Goal: Transaction & Acquisition: Purchase product/service

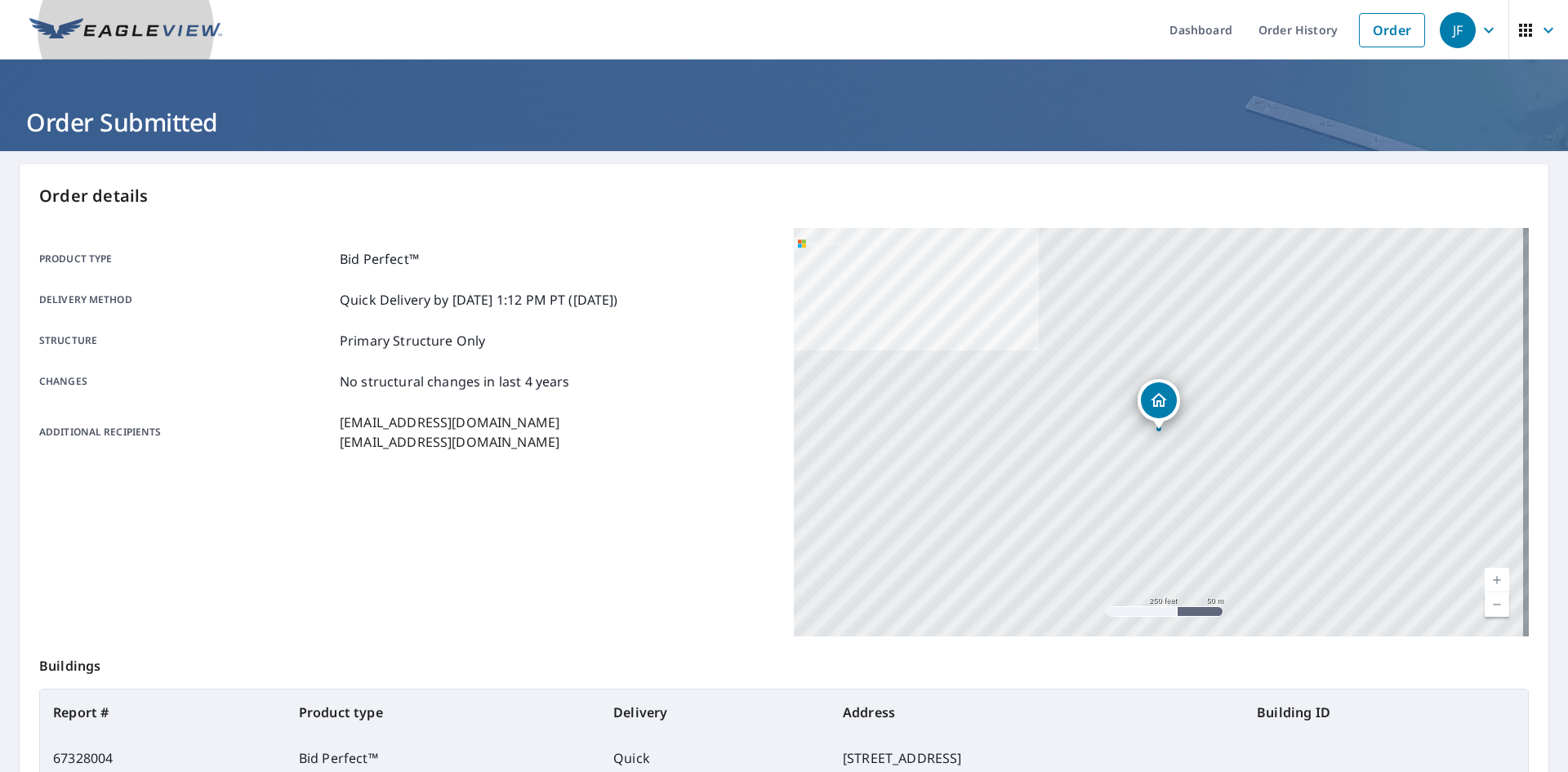
click at [196, 41] on img at bounding box center [125, 30] width 193 height 25
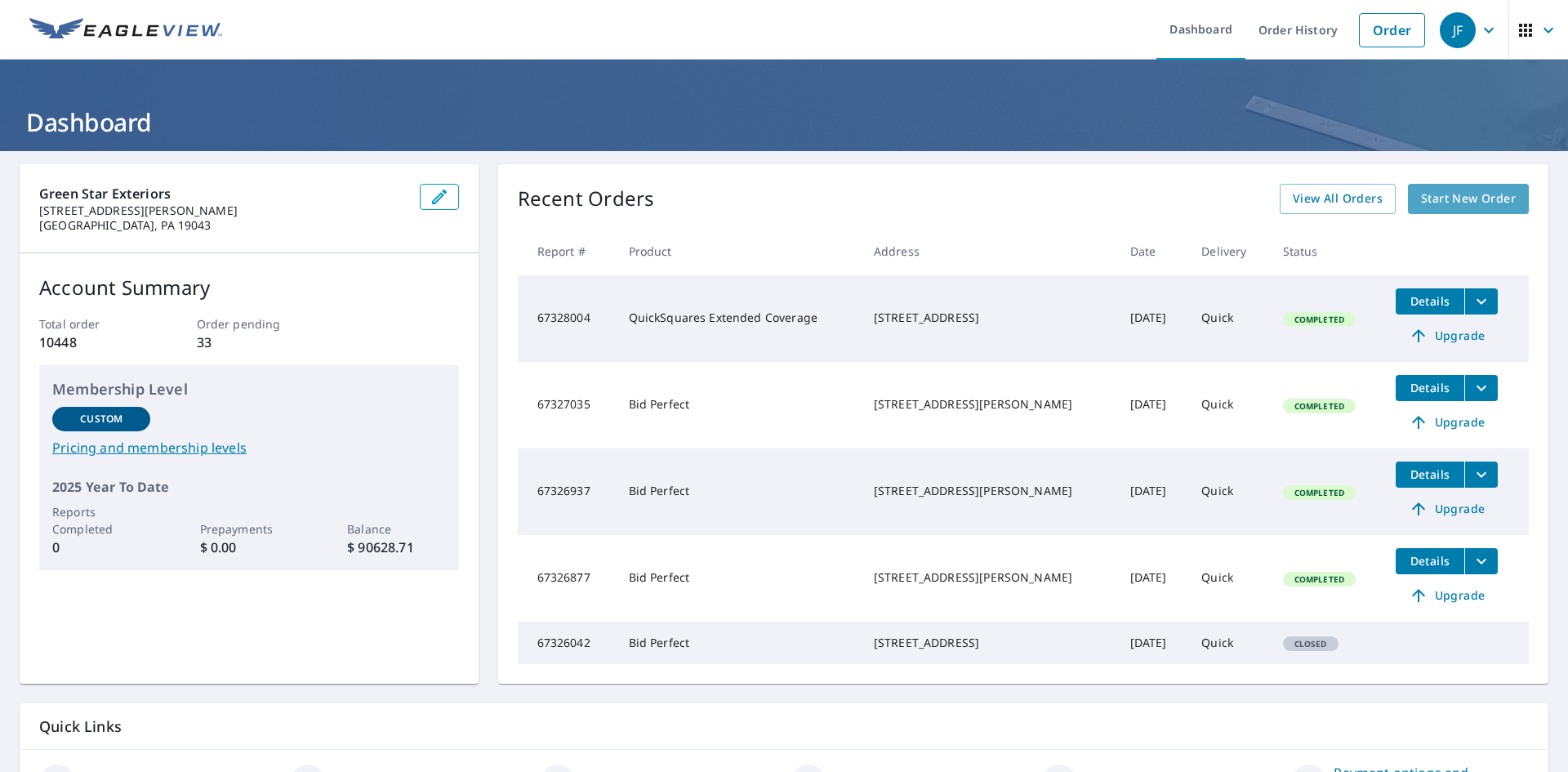
click at [1433, 197] on span "Start New Order" at bounding box center [1468, 198] width 95 height 20
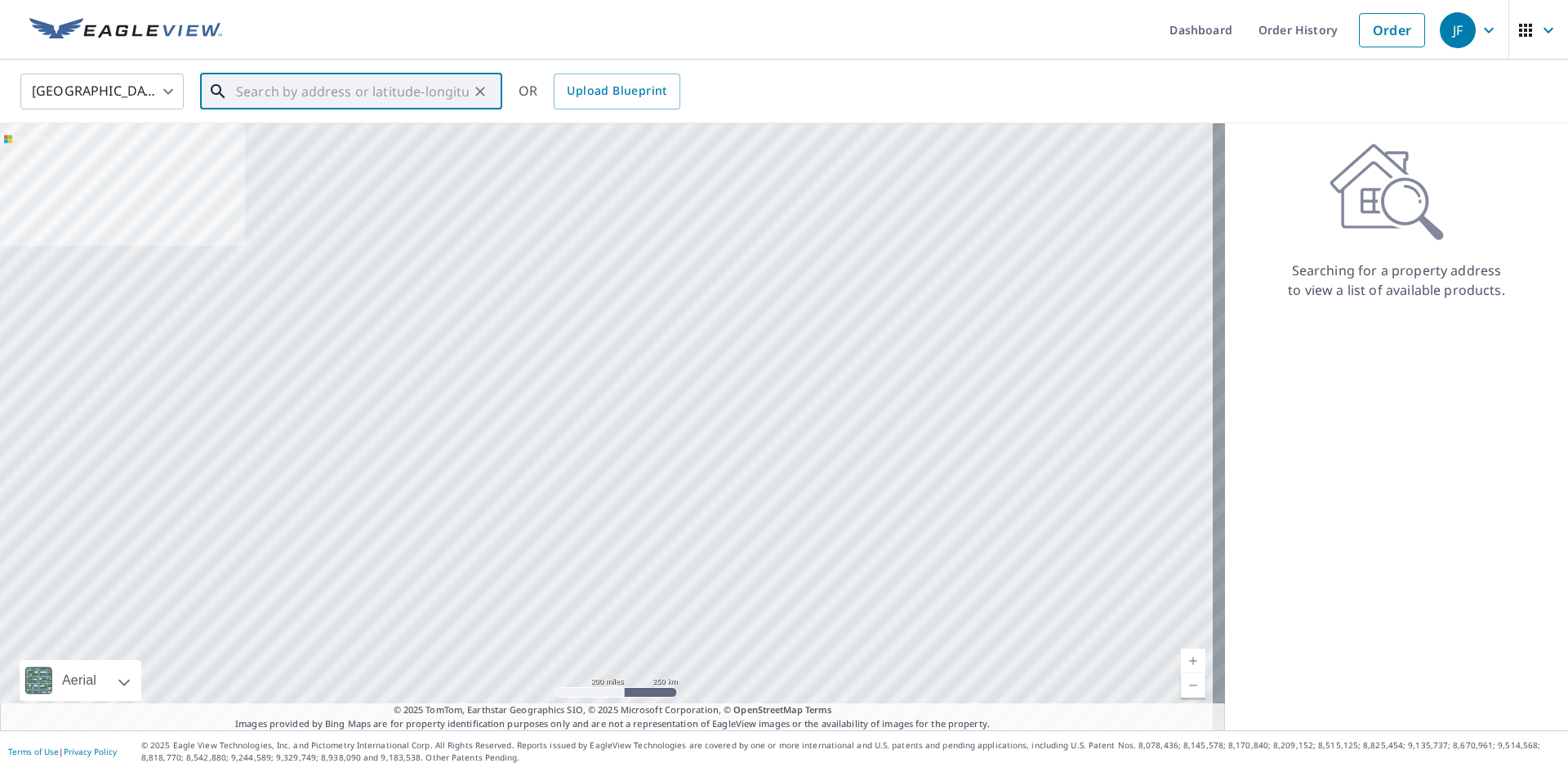
click at [377, 86] on input "text" at bounding box center [352, 91] width 233 height 45
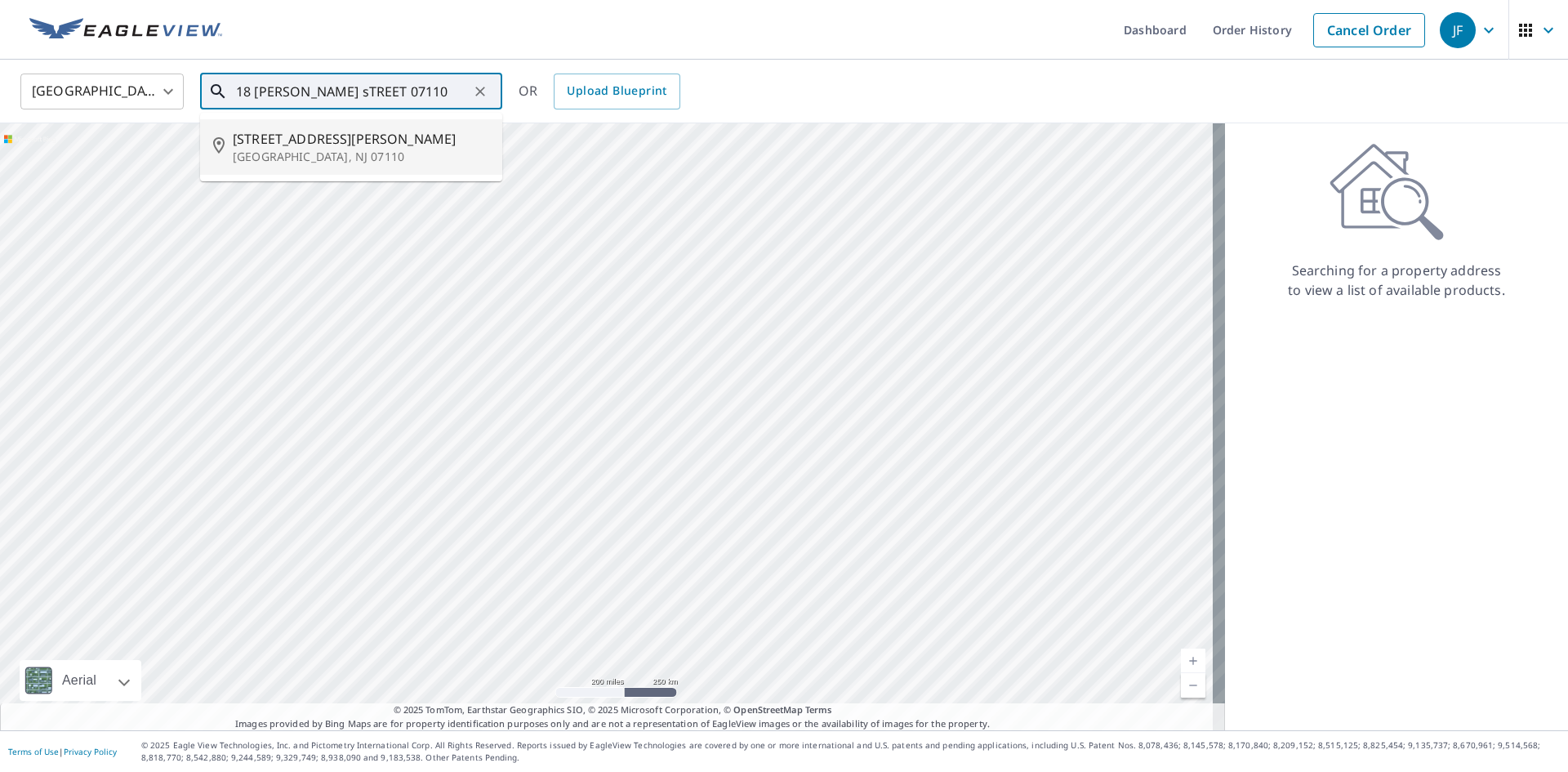
click at [296, 138] on span "[STREET_ADDRESS][PERSON_NAME]" at bounding box center [361, 139] width 256 height 20
type input "[STREET_ADDRESS][PERSON_NAME]"
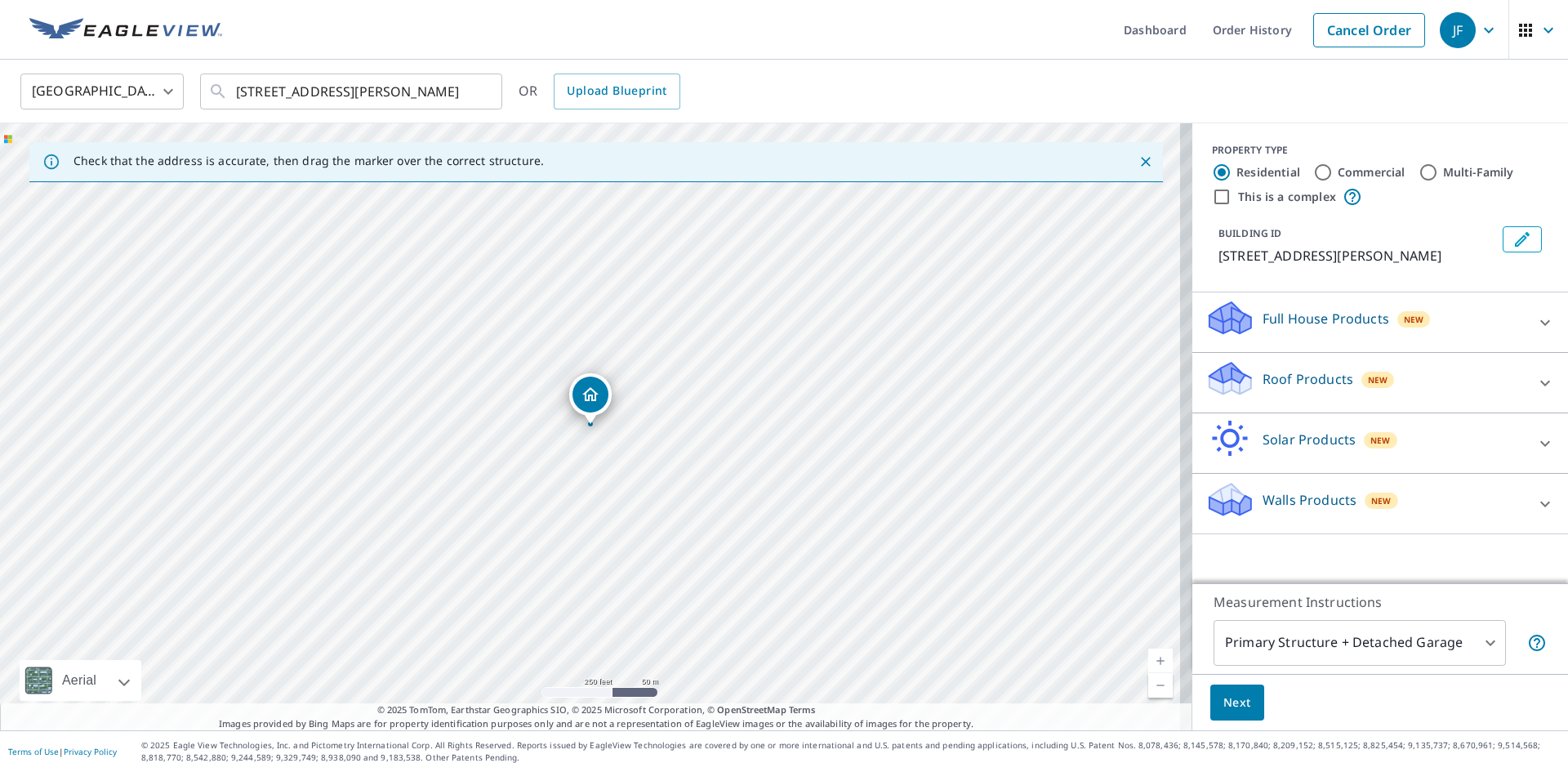
click at [1148, 658] on link "Current Level 17, Zoom In" at bounding box center [1161, 661] width 25 height 25
click at [1148, 658] on link "Current Level 18, Zoom In" at bounding box center [1161, 661] width 25 height 25
click at [1148, 658] on link "Current Level 19, Zoom In" at bounding box center [1161, 661] width 25 height 25
click at [1268, 377] on p "Roof Products" at bounding box center [1308, 379] width 91 height 20
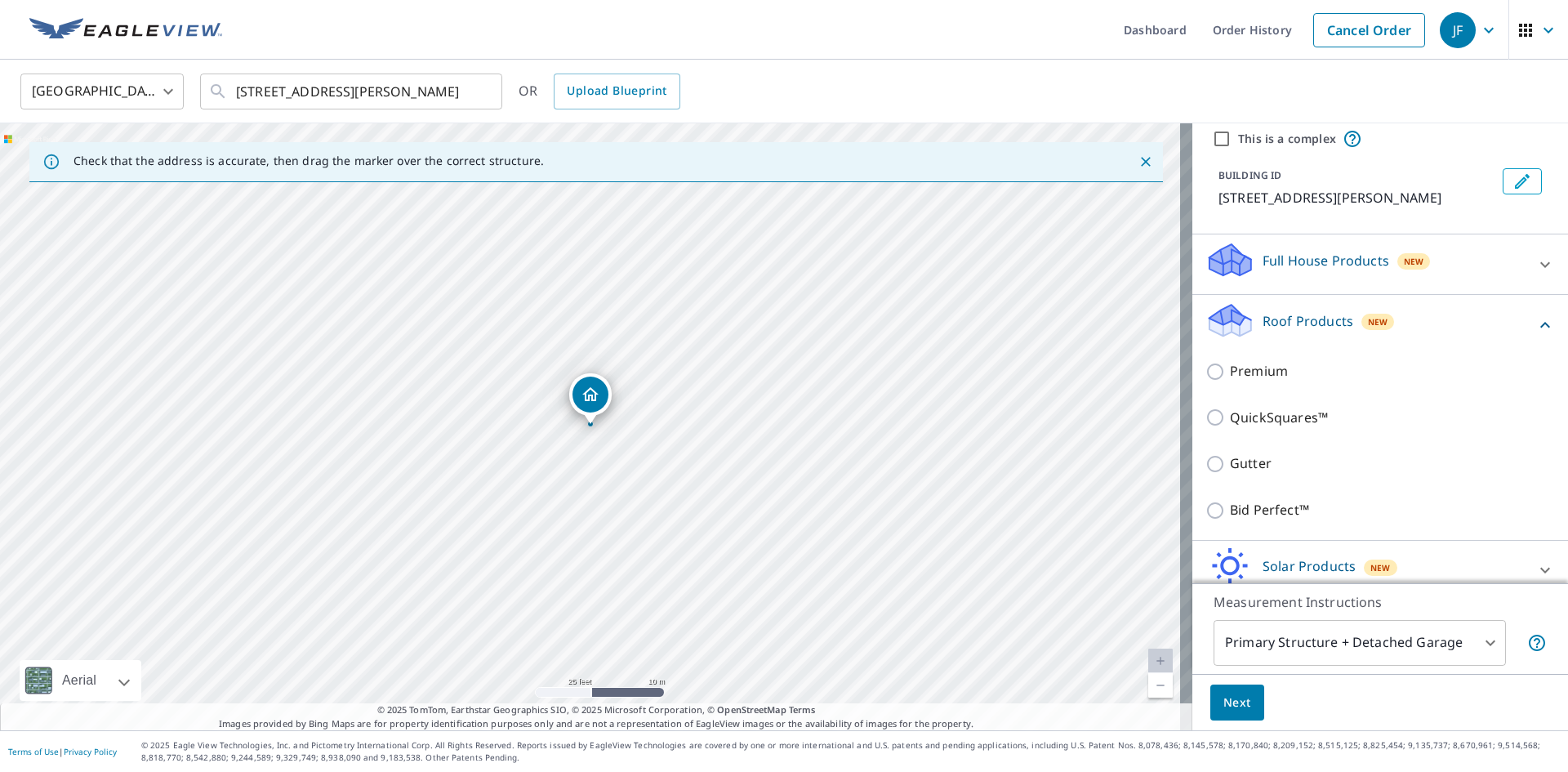
scroll to position [136, 0]
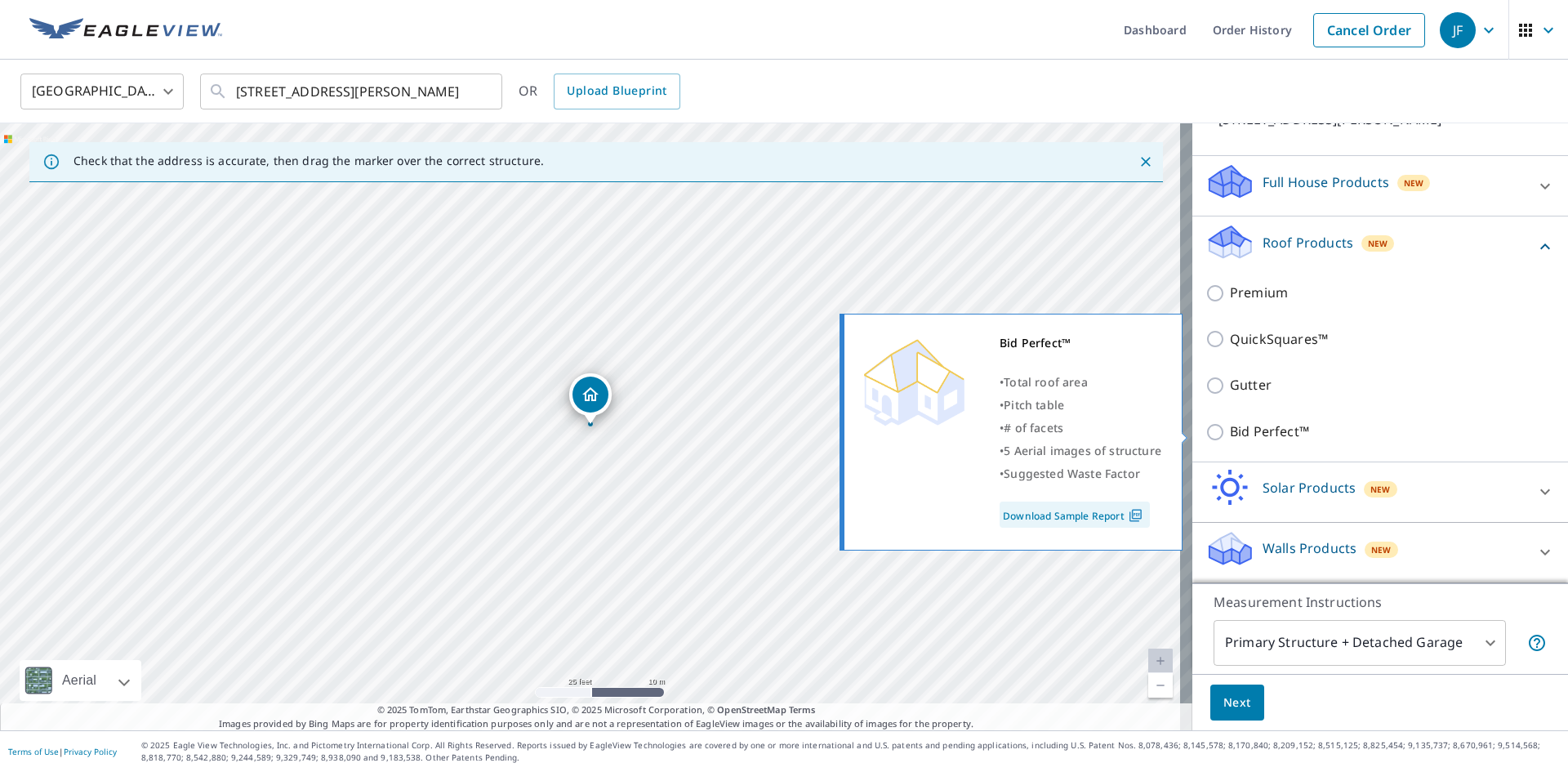
click at [1238, 435] on p "Bid Perfect™" at bounding box center [1269, 431] width 79 height 20
click at [1230, 435] on input "Bid Perfect™" at bounding box center [1218, 432] width 25 height 20
checkbox input "true"
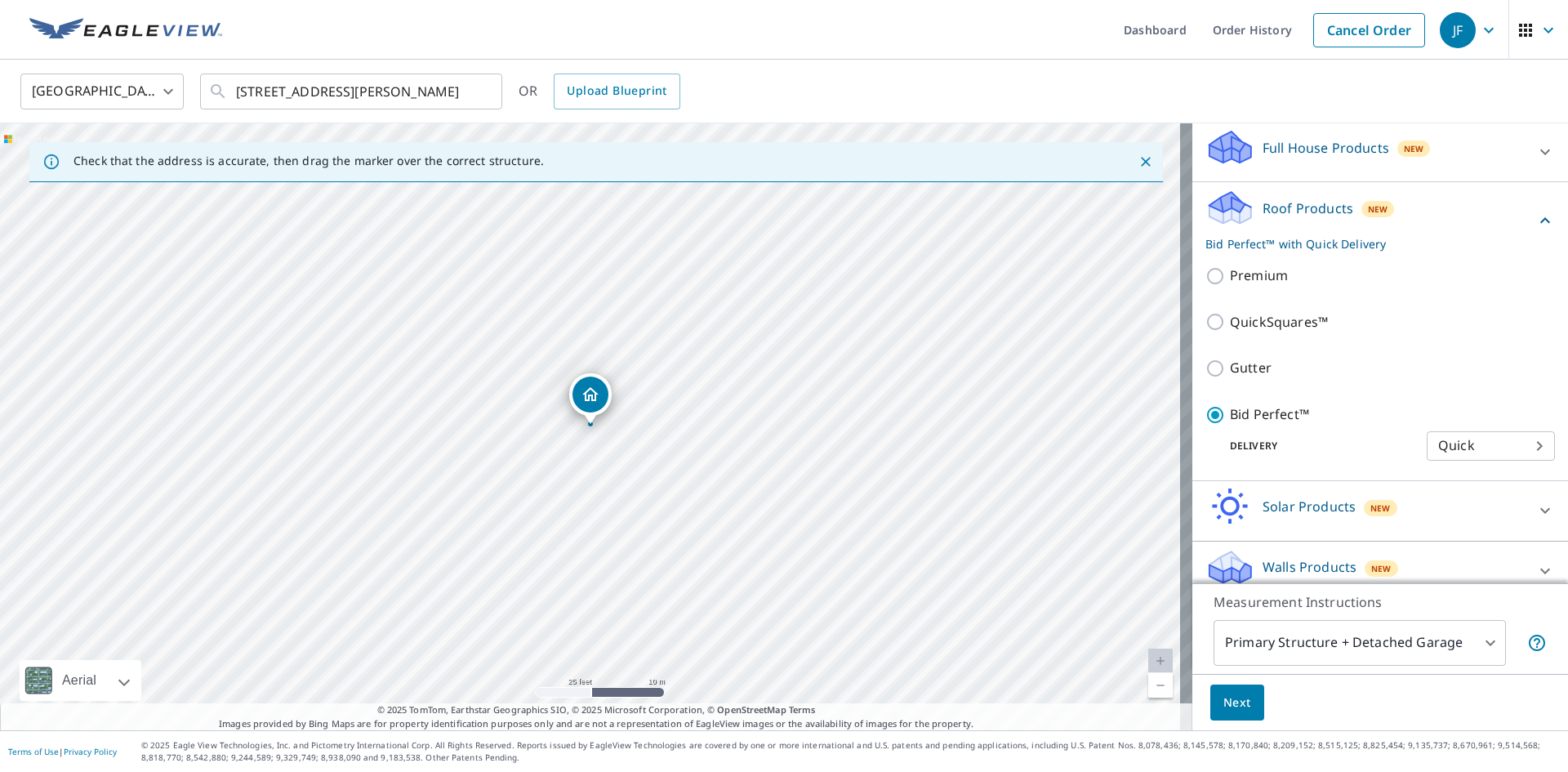
scroll to position [189, 0]
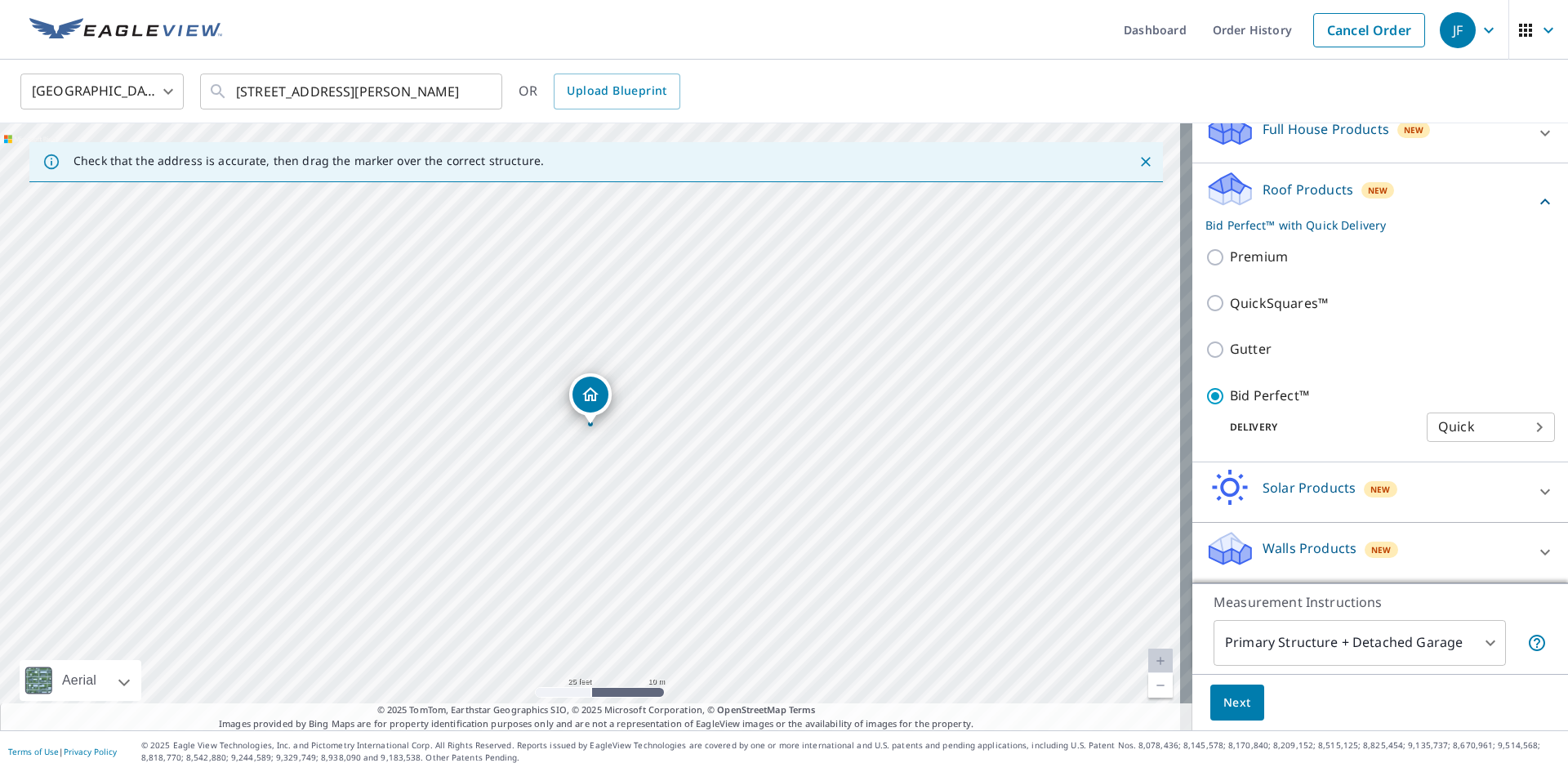
click at [1226, 645] on body "JF JF Dashboard Order History Cancel Order JF [GEOGRAPHIC_DATA] [GEOGRAPHIC_DAT…" at bounding box center [784, 386] width 1568 height 772
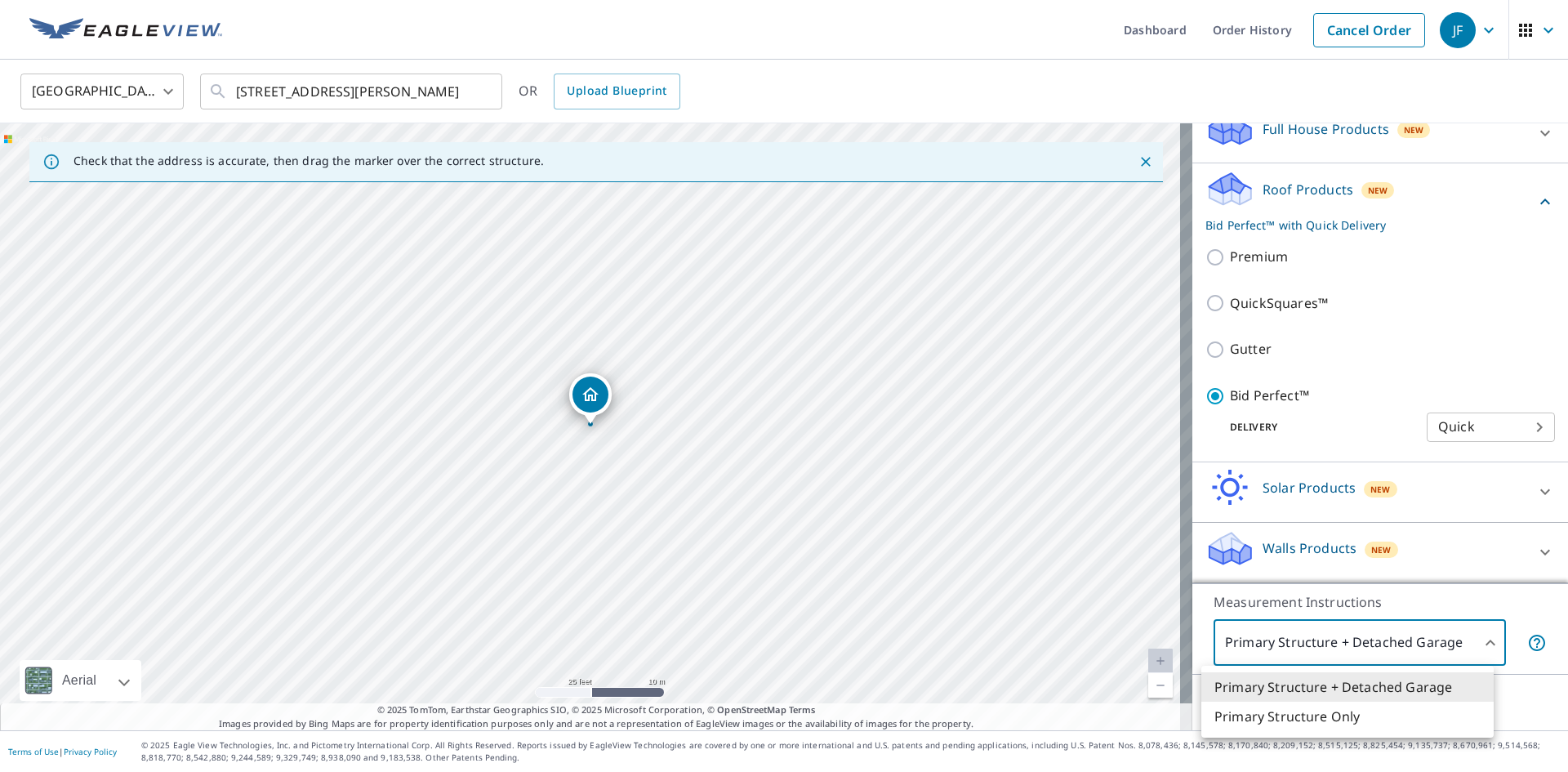
click at [1242, 725] on li "Primary Structure Only" at bounding box center [1347, 716] width 293 height 29
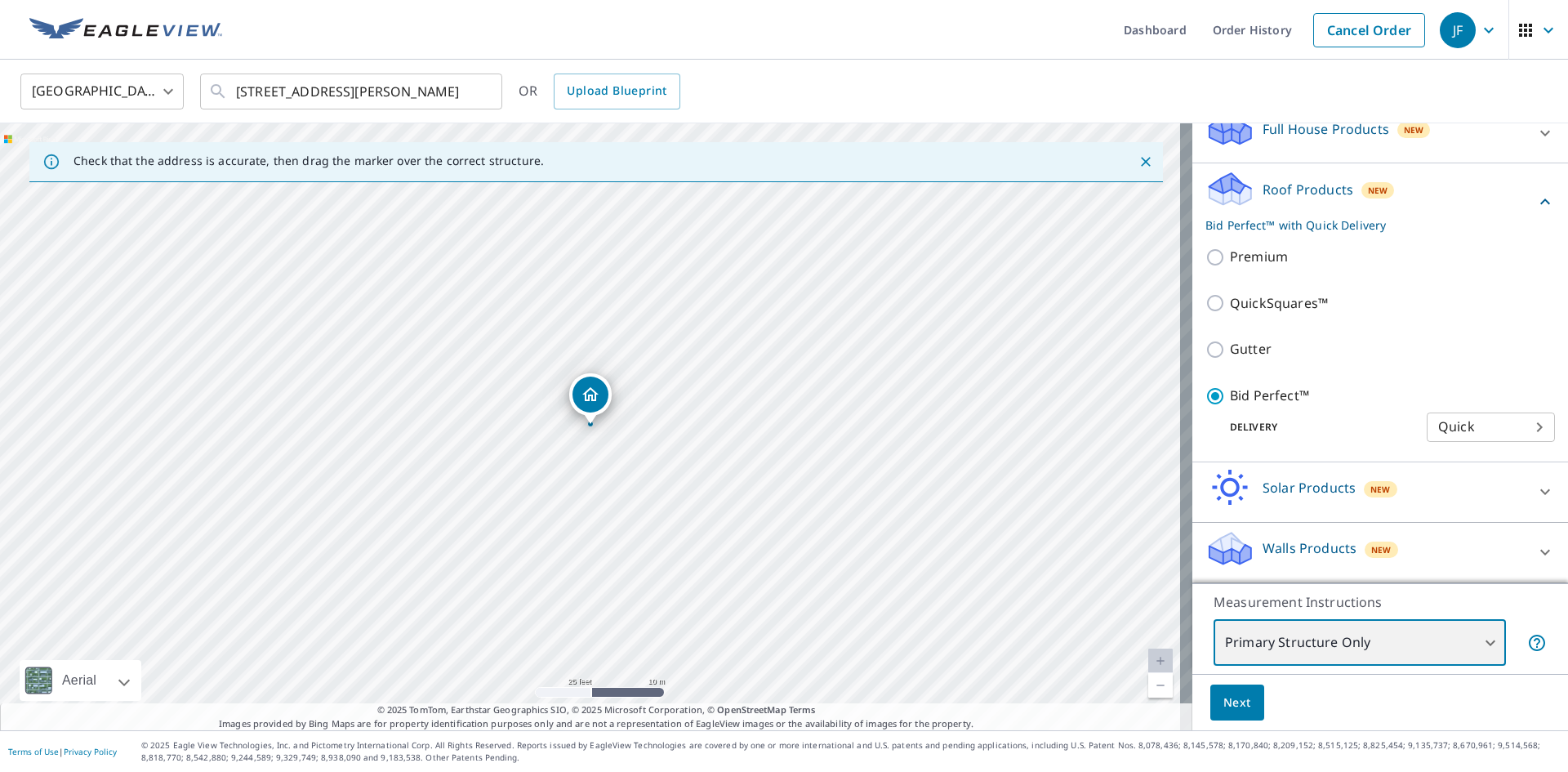
type input "2"
click at [1228, 704] on span "Next" at bounding box center [1237, 703] width 28 height 20
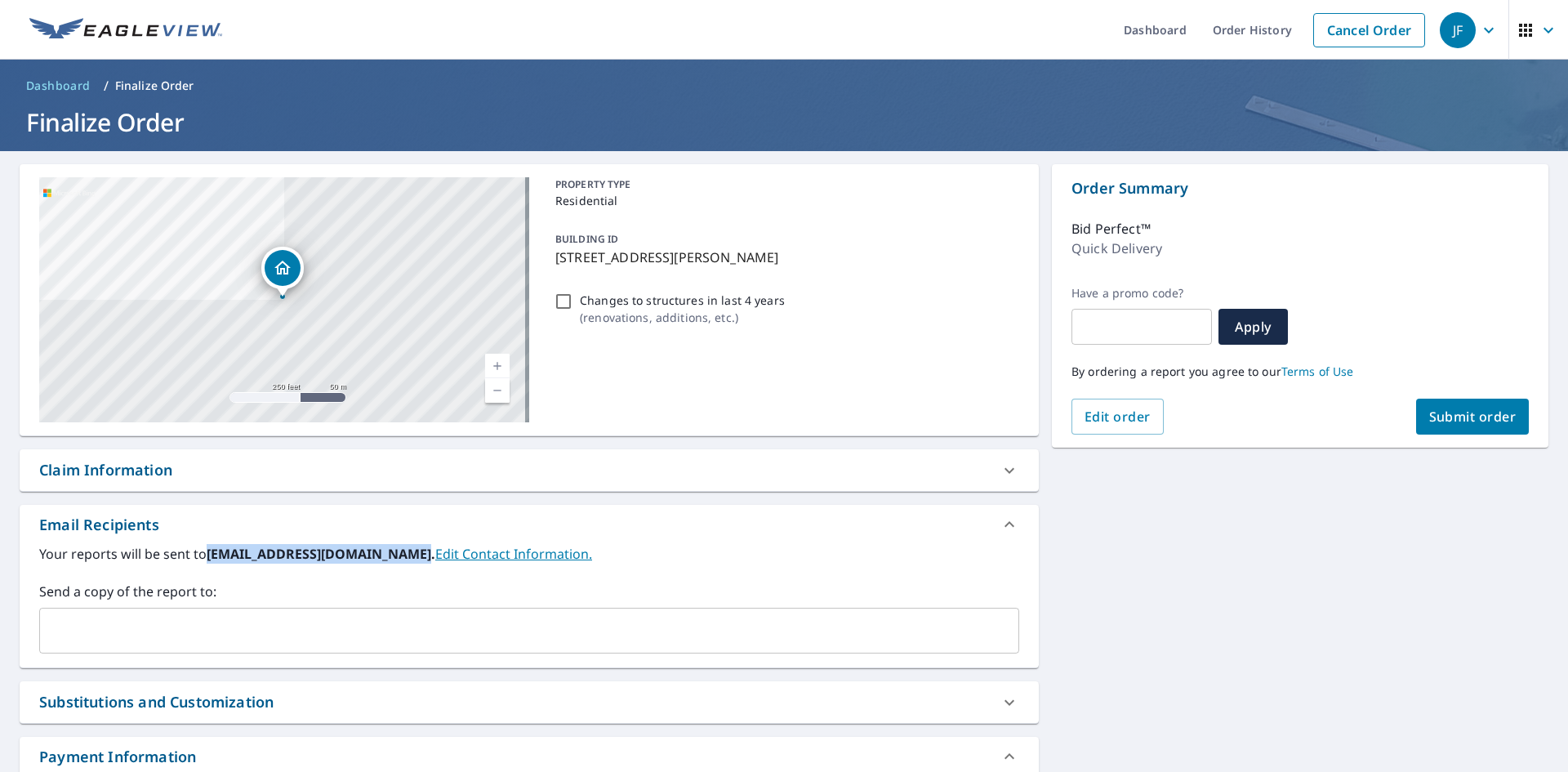
drag, startPoint x: 208, startPoint y: 551, endPoint x: 406, endPoint y: 567, distance: 198.6
click at [406, 567] on div "Your reports will be sent to [EMAIL_ADDRESS][DOMAIN_NAME]. Edit Contact Informa…" at bounding box center [529, 599] width 980 height 109
copy b "[EMAIL_ADDRESS][DOMAIN_NAME]"
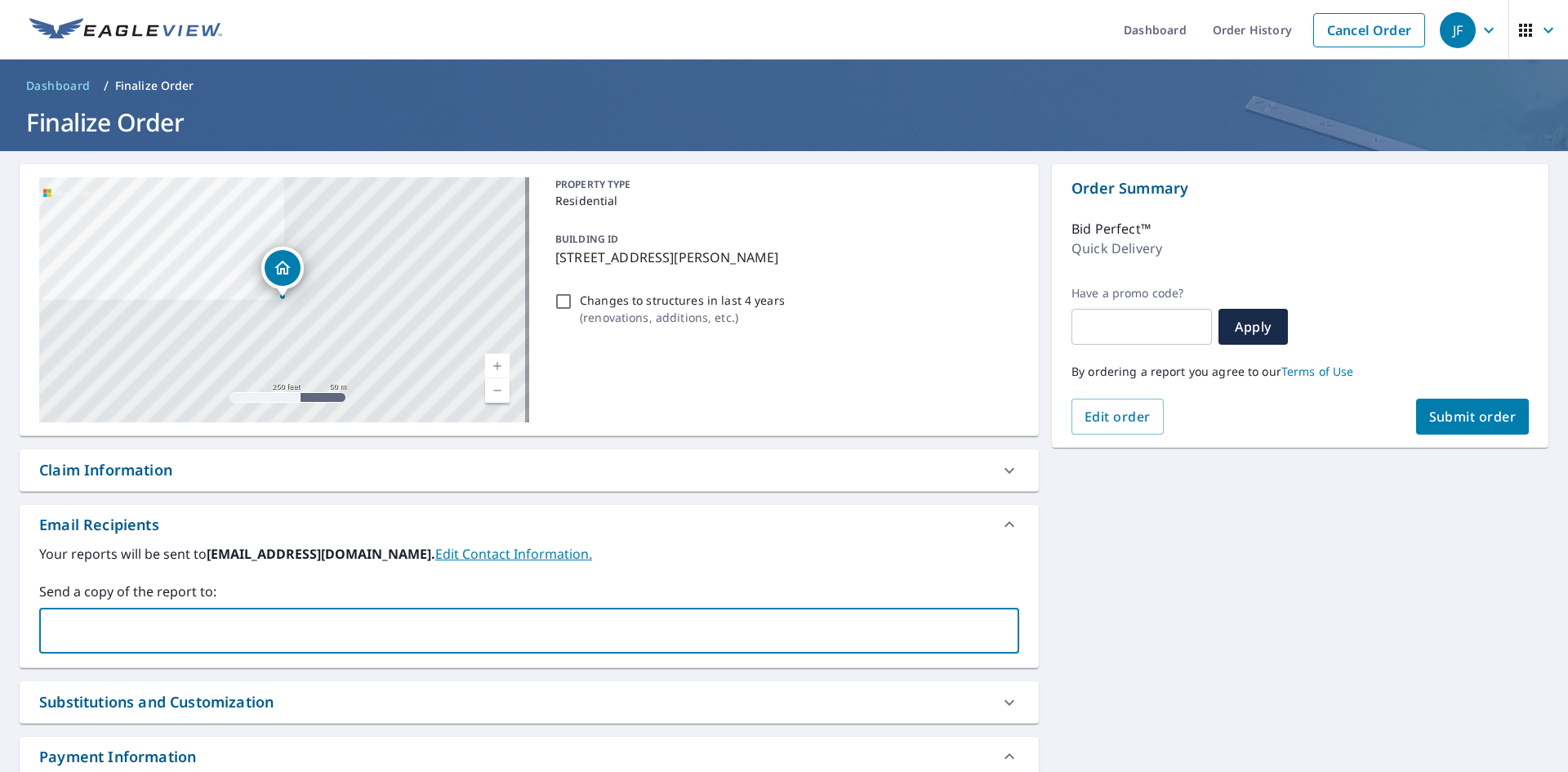
click at [414, 635] on input "text" at bounding box center [517, 630] width 941 height 31
paste input "[EMAIL_ADDRESS][DOMAIN_NAME]"
type input "[EMAIL_ADDRESS][DOMAIN_NAME]"
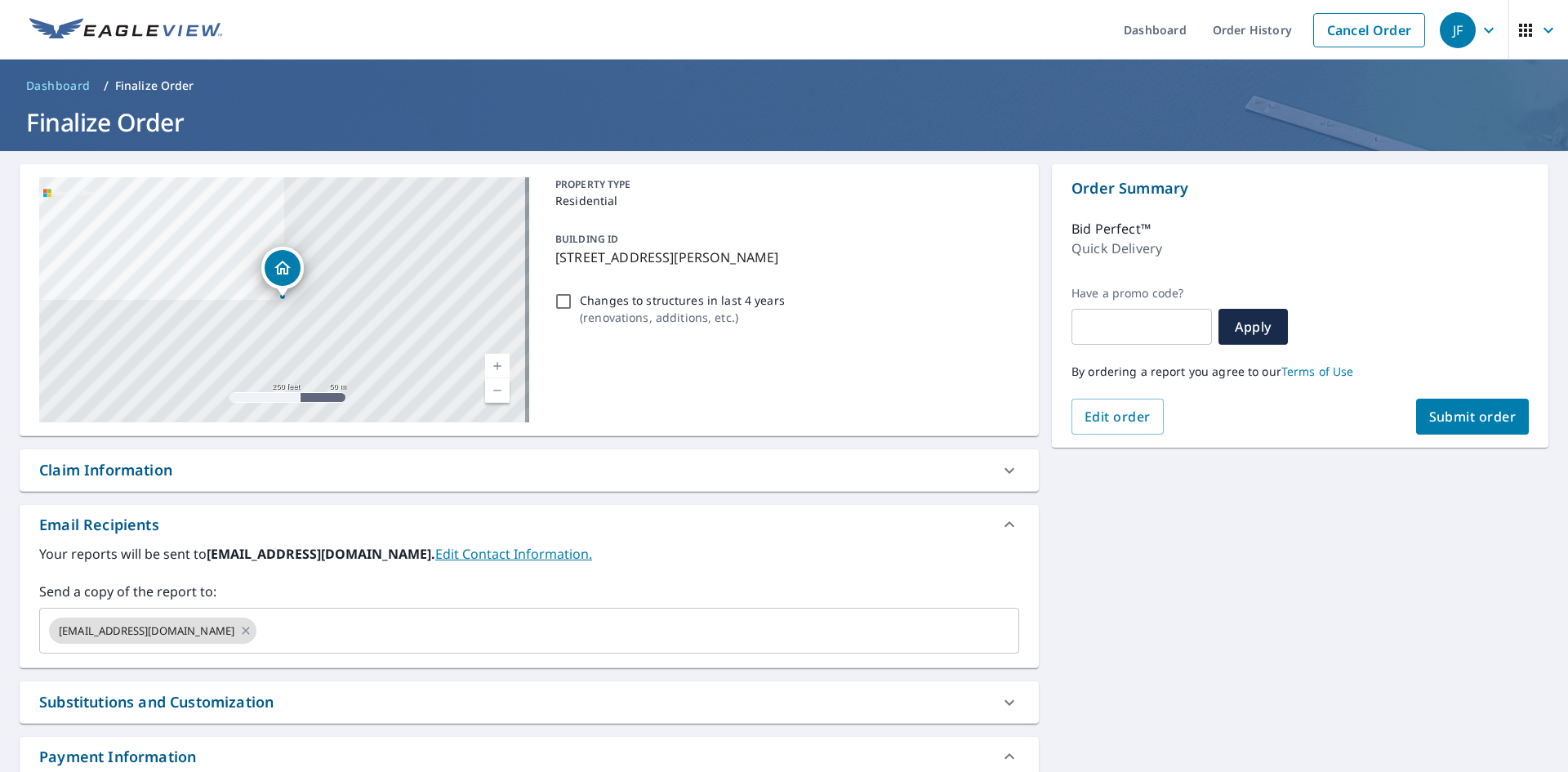
click at [369, 588] on label "Send a copy of the report to:" at bounding box center [529, 591] width 980 height 20
click at [268, 648] on div "[EMAIL_ADDRESS][DOMAIN_NAME] ​" at bounding box center [529, 630] width 980 height 45
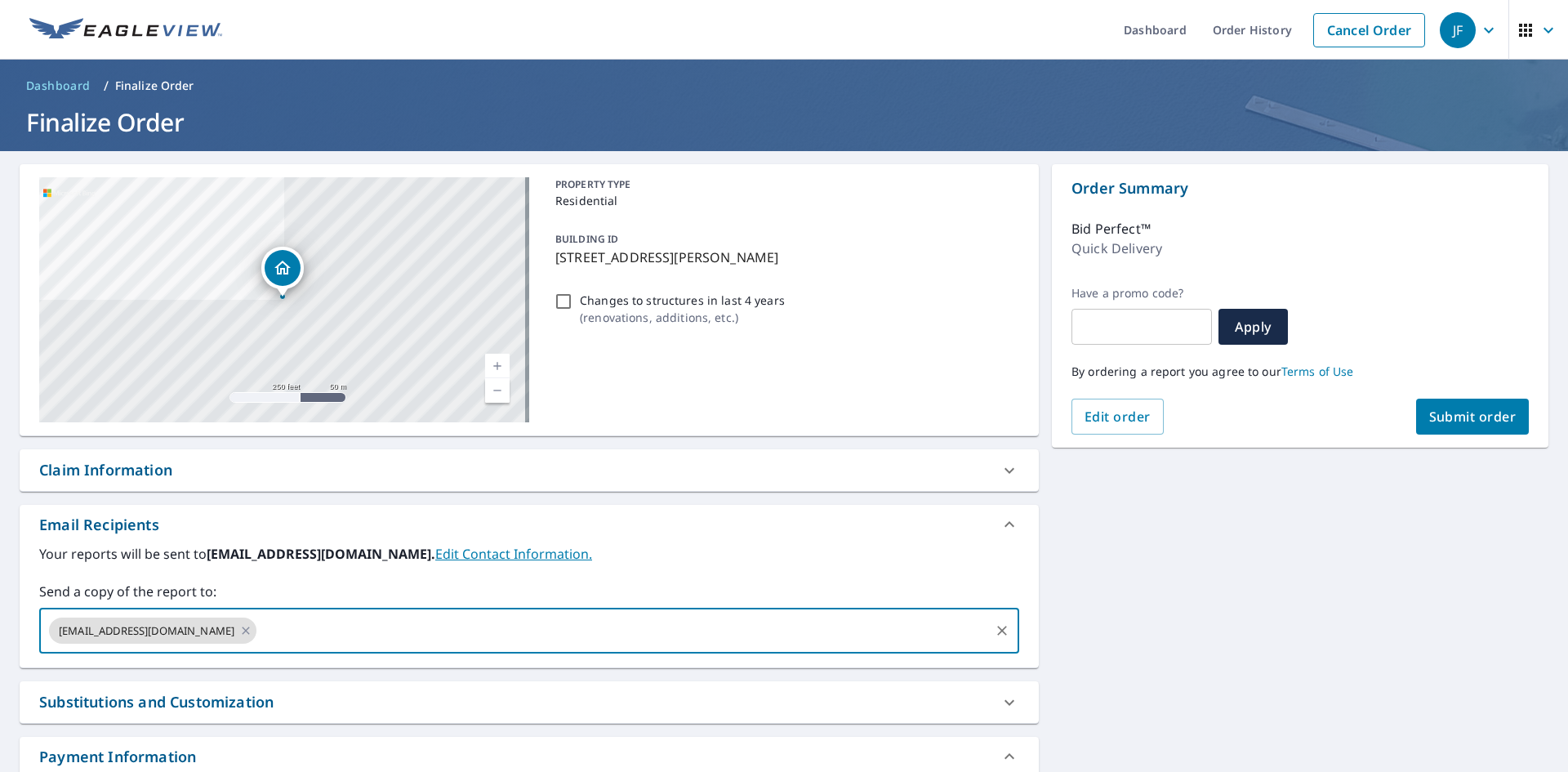
paste input "[EMAIL_ADDRESS][DOMAIN_NAME]"
click at [265, 640] on input "[EMAIL_ADDRESS][DOMAIN_NAME]" at bounding box center [623, 630] width 728 height 31
type input "[EMAIL_ADDRESS][DOMAIN_NAME]"
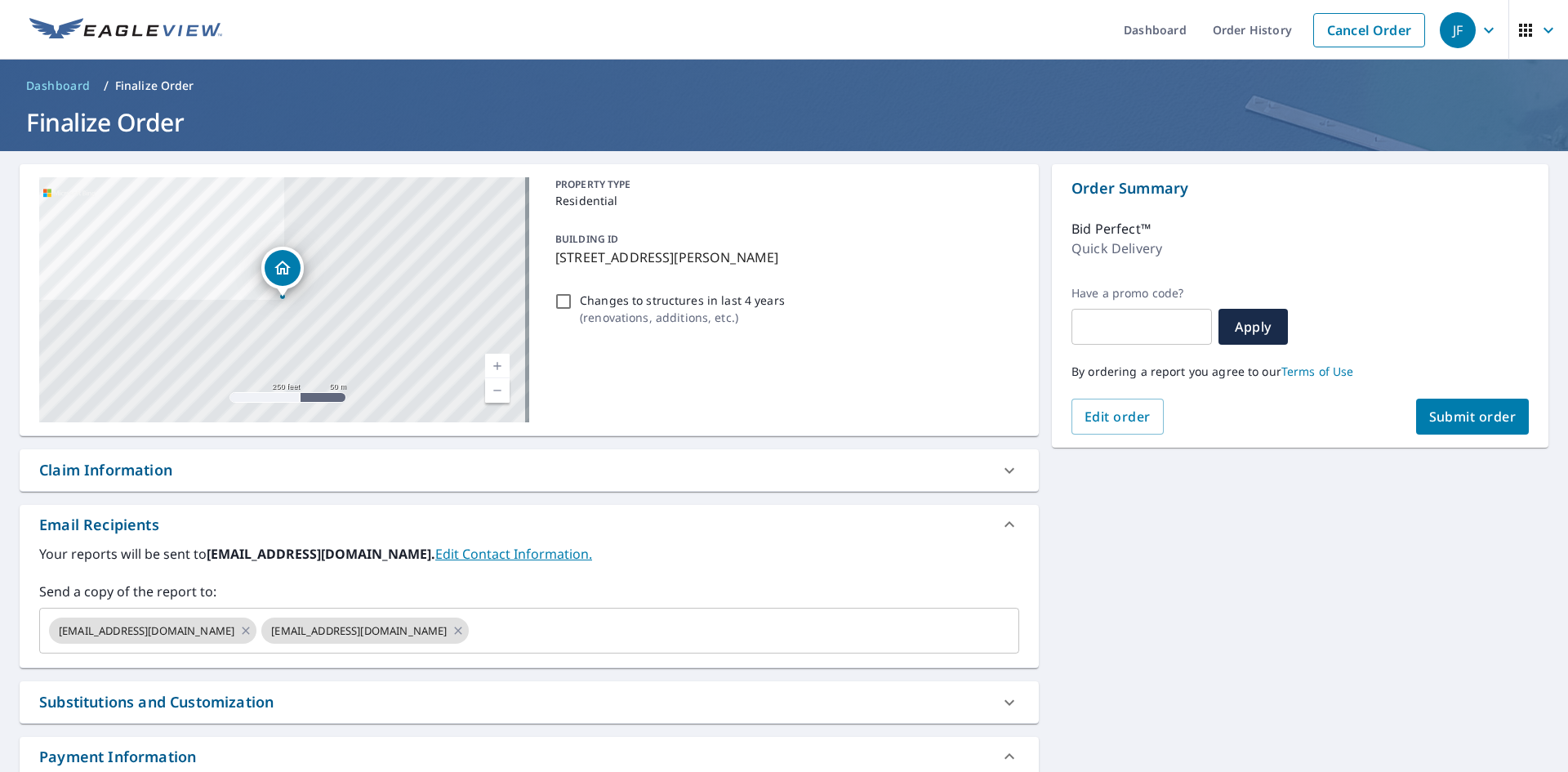
click at [301, 605] on div "Send a copy of the report to: [EMAIL_ADDRESS][DOMAIN_NAME] [EMAIL_ADDRESS][DOMA…" at bounding box center [529, 617] width 980 height 72
click at [1508, 420] on button "Submit order" at bounding box center [1473, 416] width 114 height 36
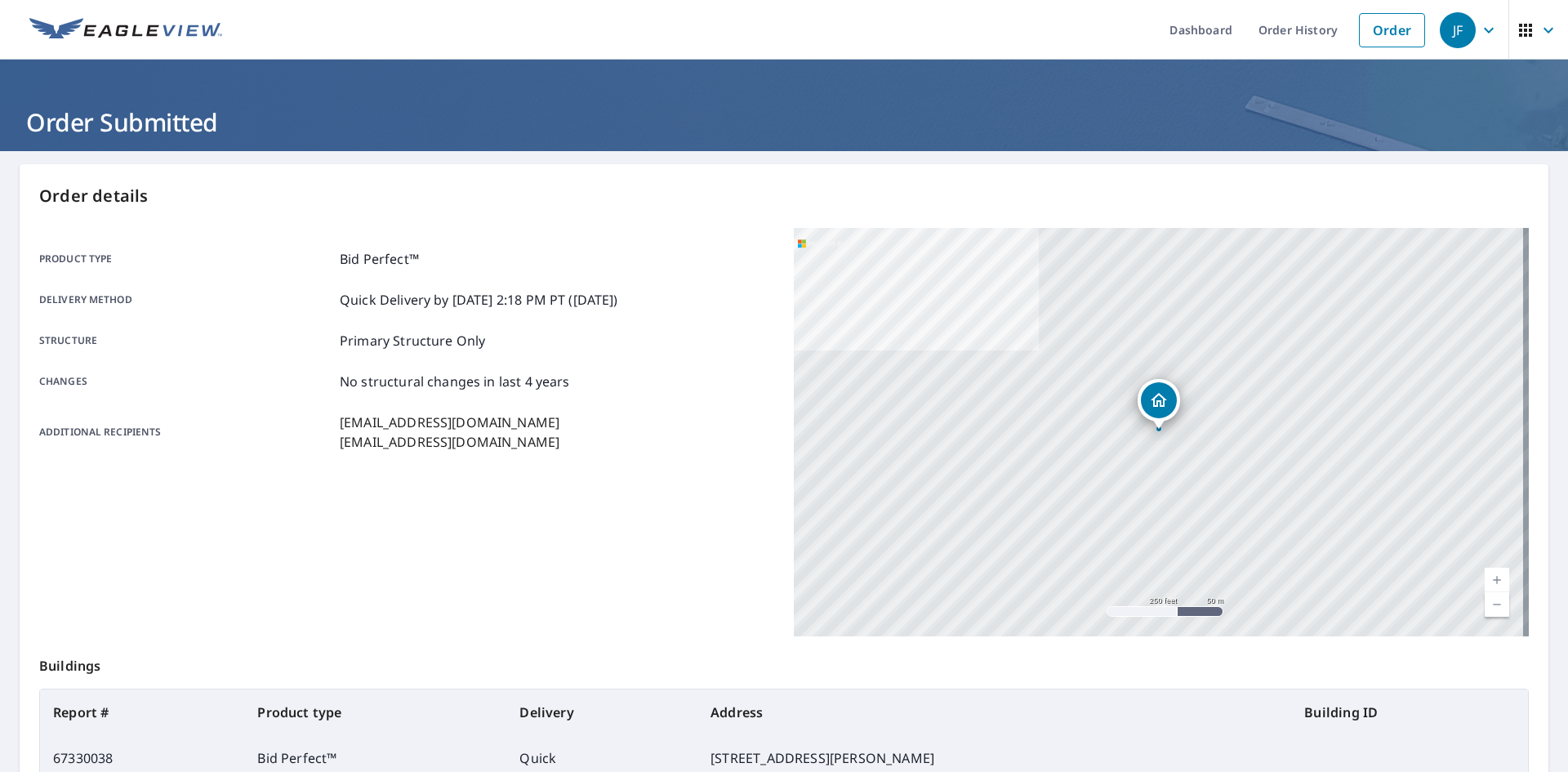
click at [147, 36] on img at bounding box center [125, 30] width 193 height 25
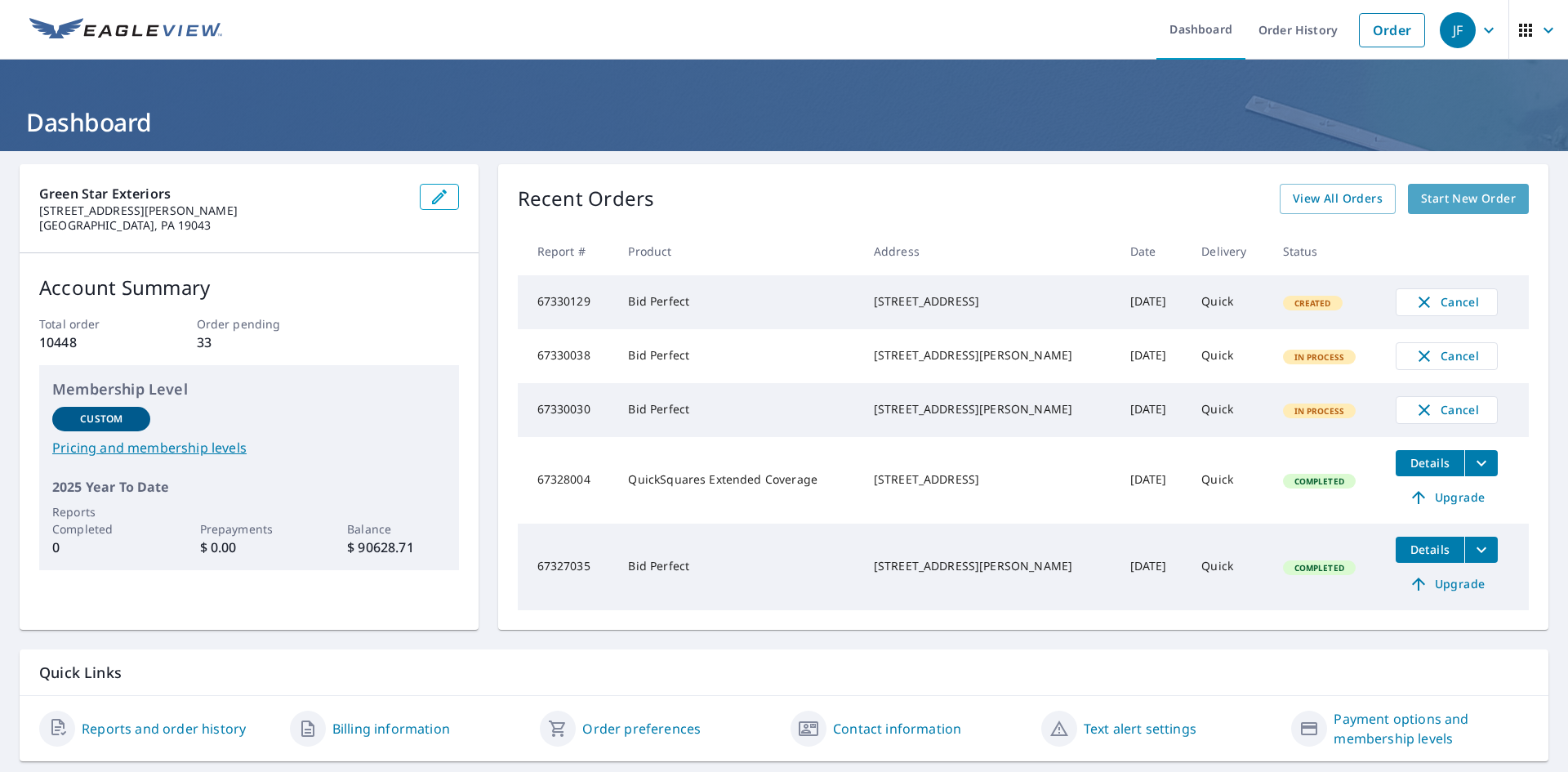
click at [1472, 194] on span "Start New Order" at bounding box center [1468, 198] width 95 height 20
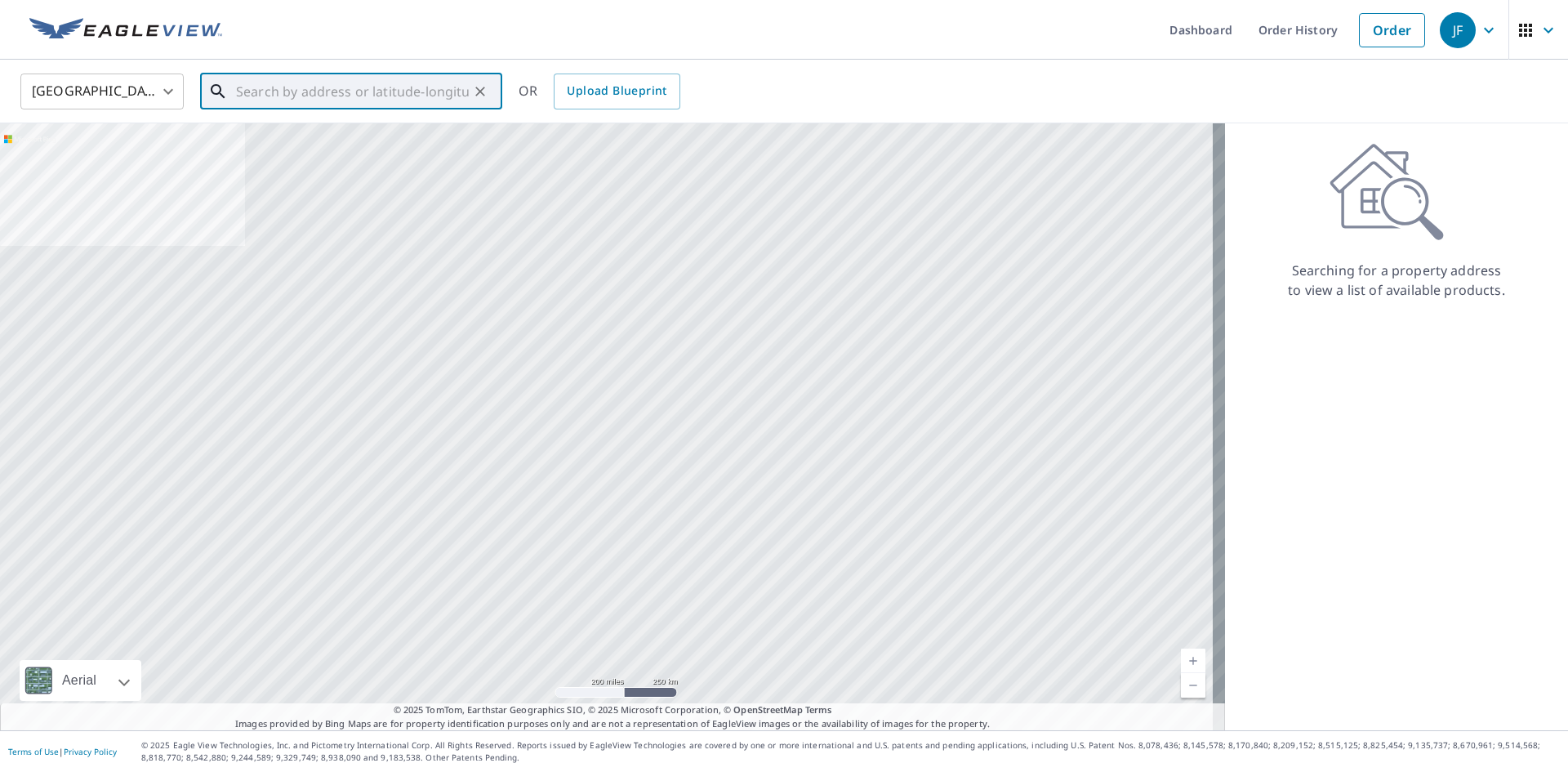
click at [374, 83] on input "text" at bounding box center [352, 91] width 233 height 45
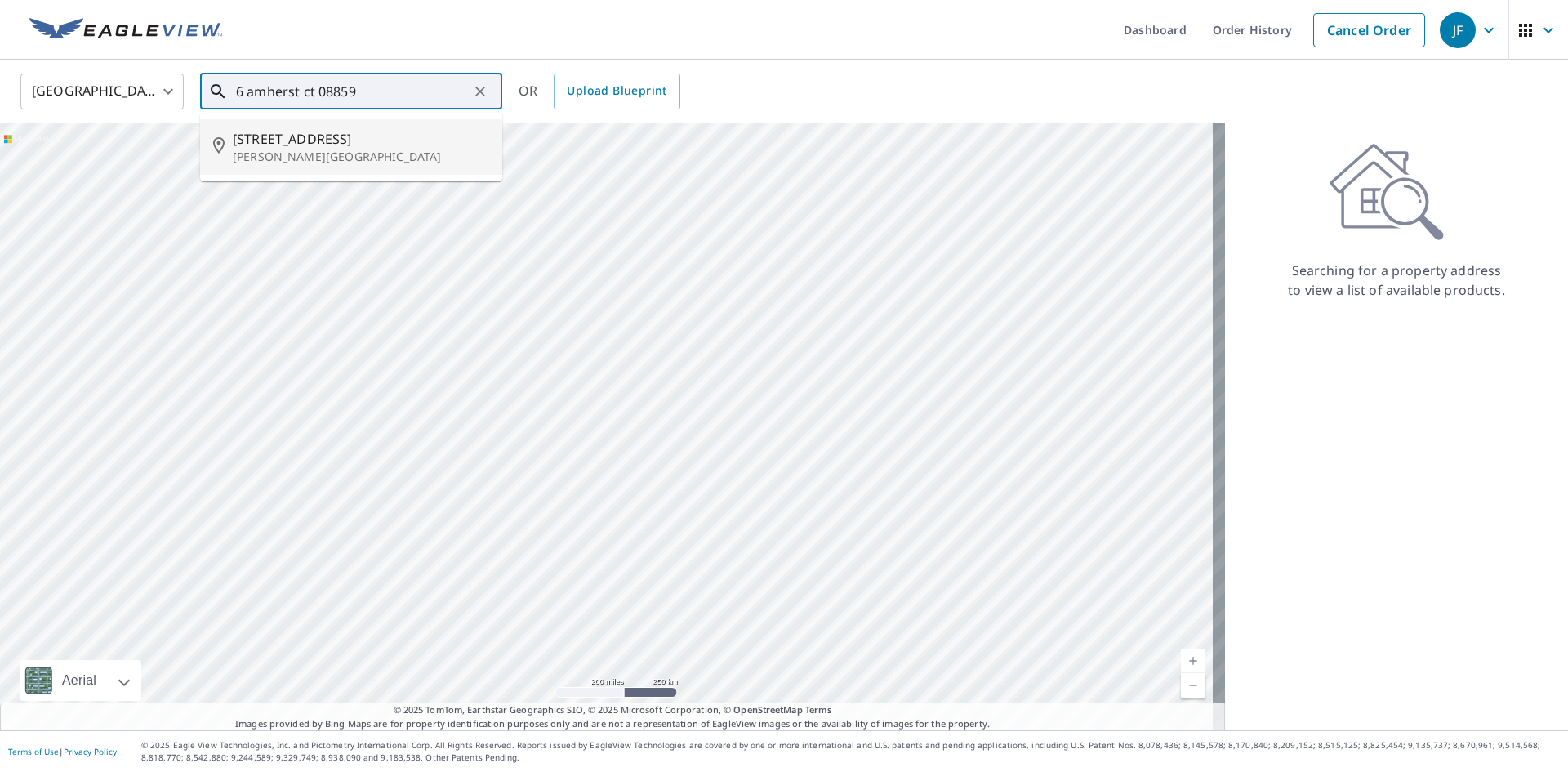
click at [337, 134] on span "[STREET_ADDRESS]" at bounding box center [361, 139] width 256 height 20
type input "[STREET_ADDRESS][PERSON_NAME]"
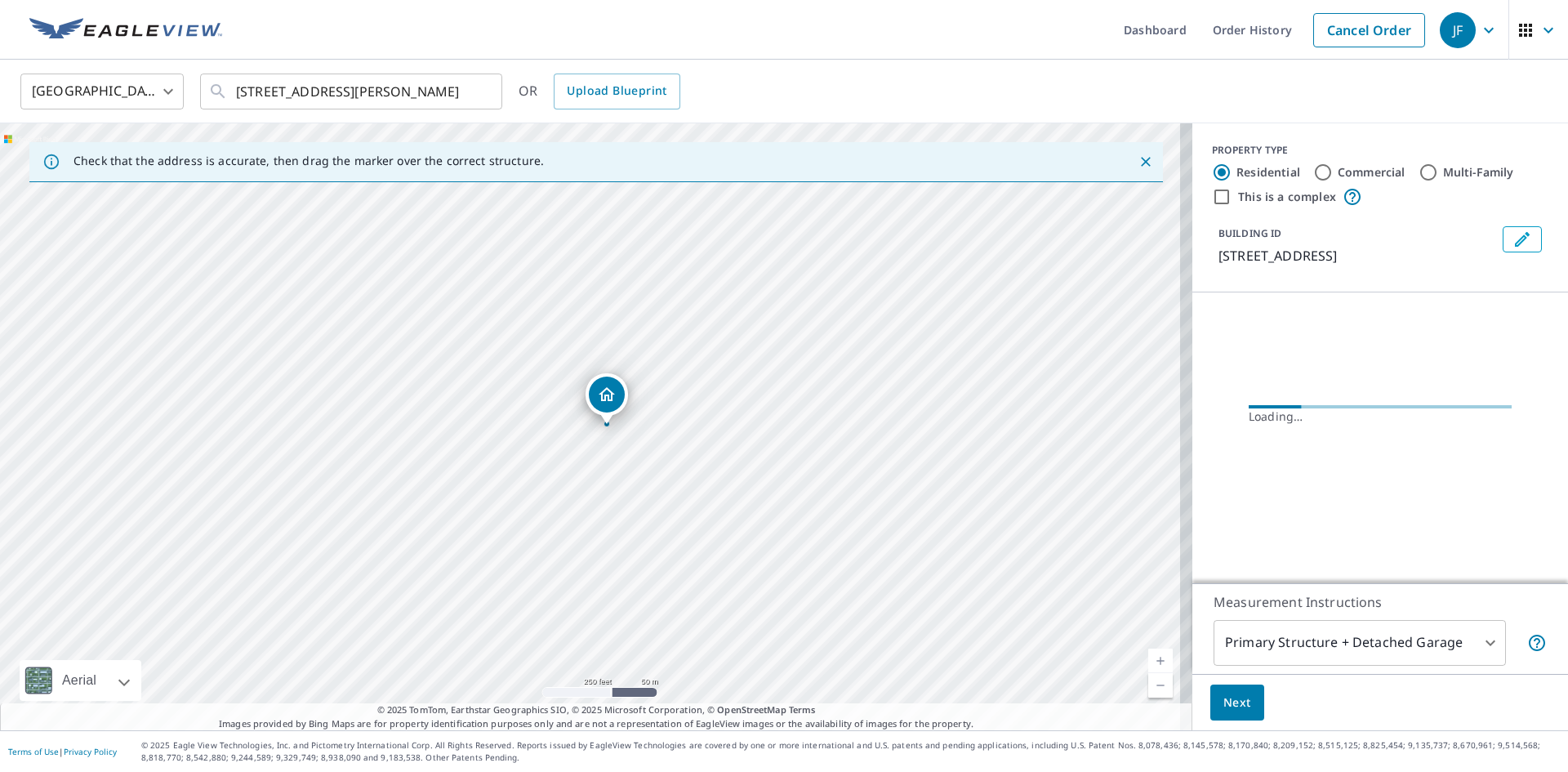
click at [1148, 655] on link "Current Level 17, Zoom In" at bounding box center [1161, 661] width 25 height 25
click at [1148, 655] on link "Current Level 18, Zoom In" at bounding box center [1161, 661] width 25 height 25
click at [1148, 655] on link "Current Level 19, Zoom In" at bounding box center [1161, 661] width 25 height 25
click at [1148, 655] on link "Current Level 19, Zoom In Disabled" at bounding box center [1161, 661] width 25 height 25
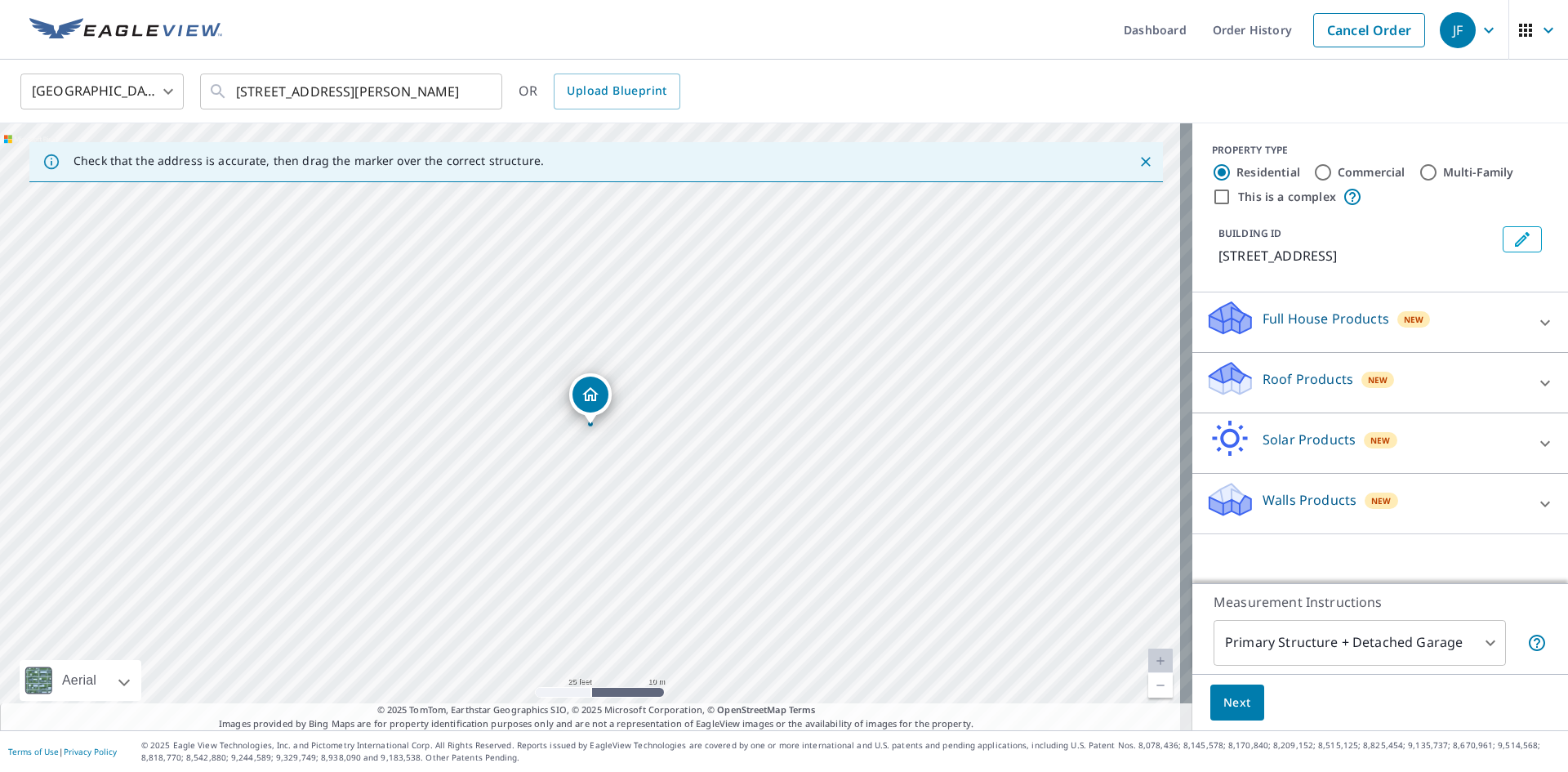
click at [1275, 372] on p "Roof Products" at bounding box center [1308, 379] width 91 height 20
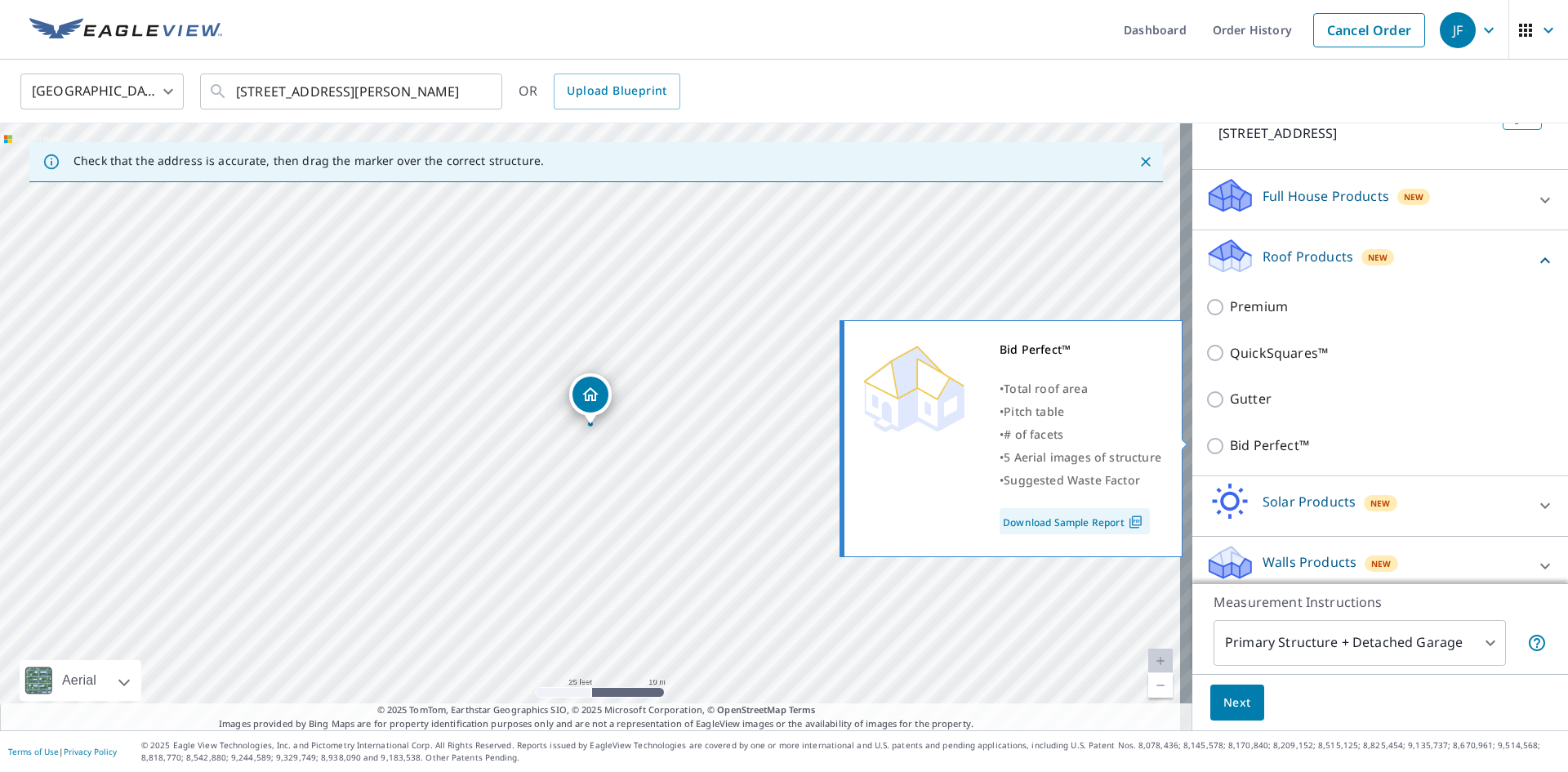
scroll to position [133, 0]
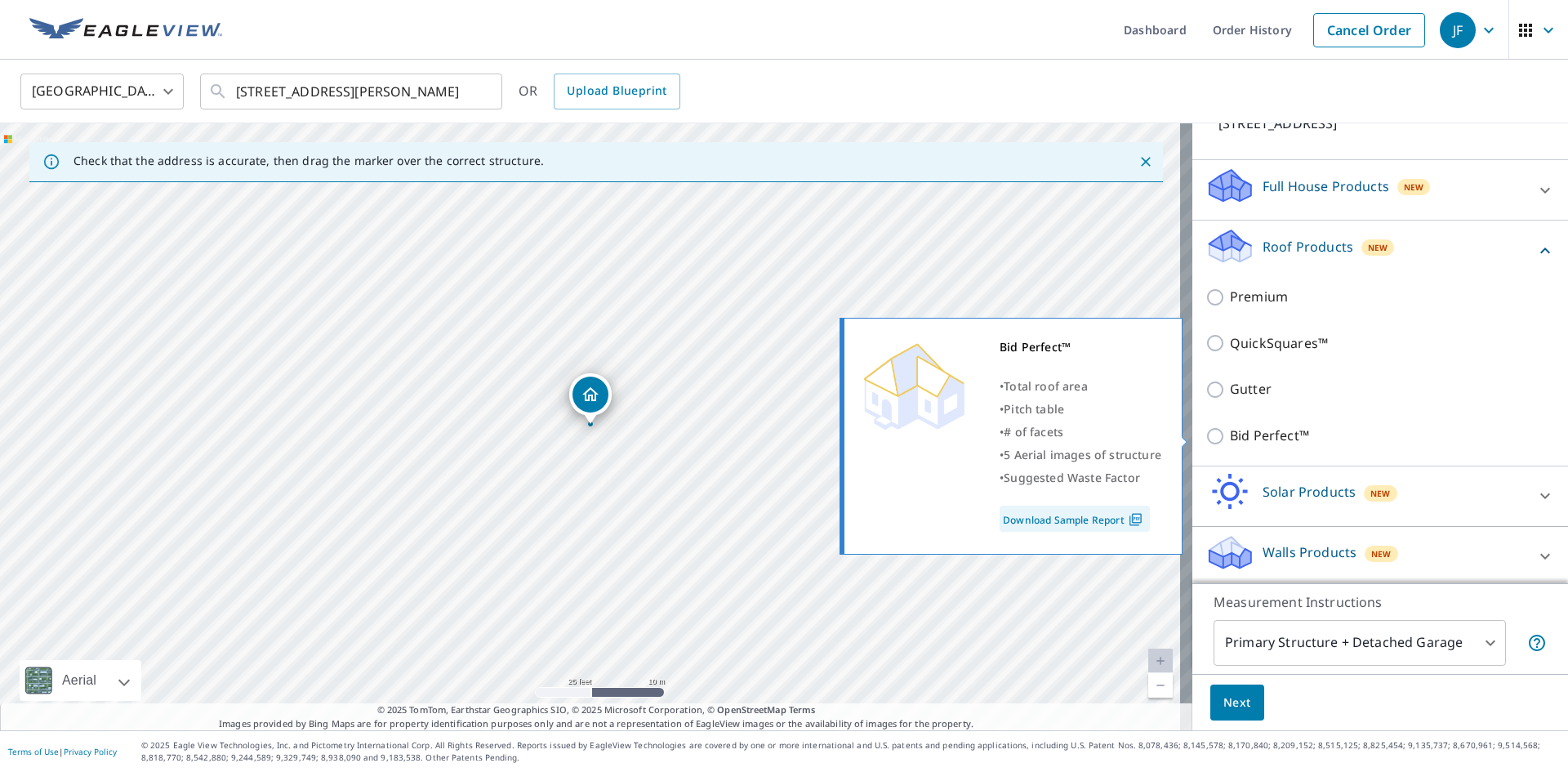
click at [1262, 440] on p "Bid Perfect™" at bounding box center [1269, 435] width 79 height 20
click at [1230, 440] on input "Bid Perfect™" at bounding box center [1218, 436] width 25 height 20
checkbox input "true"
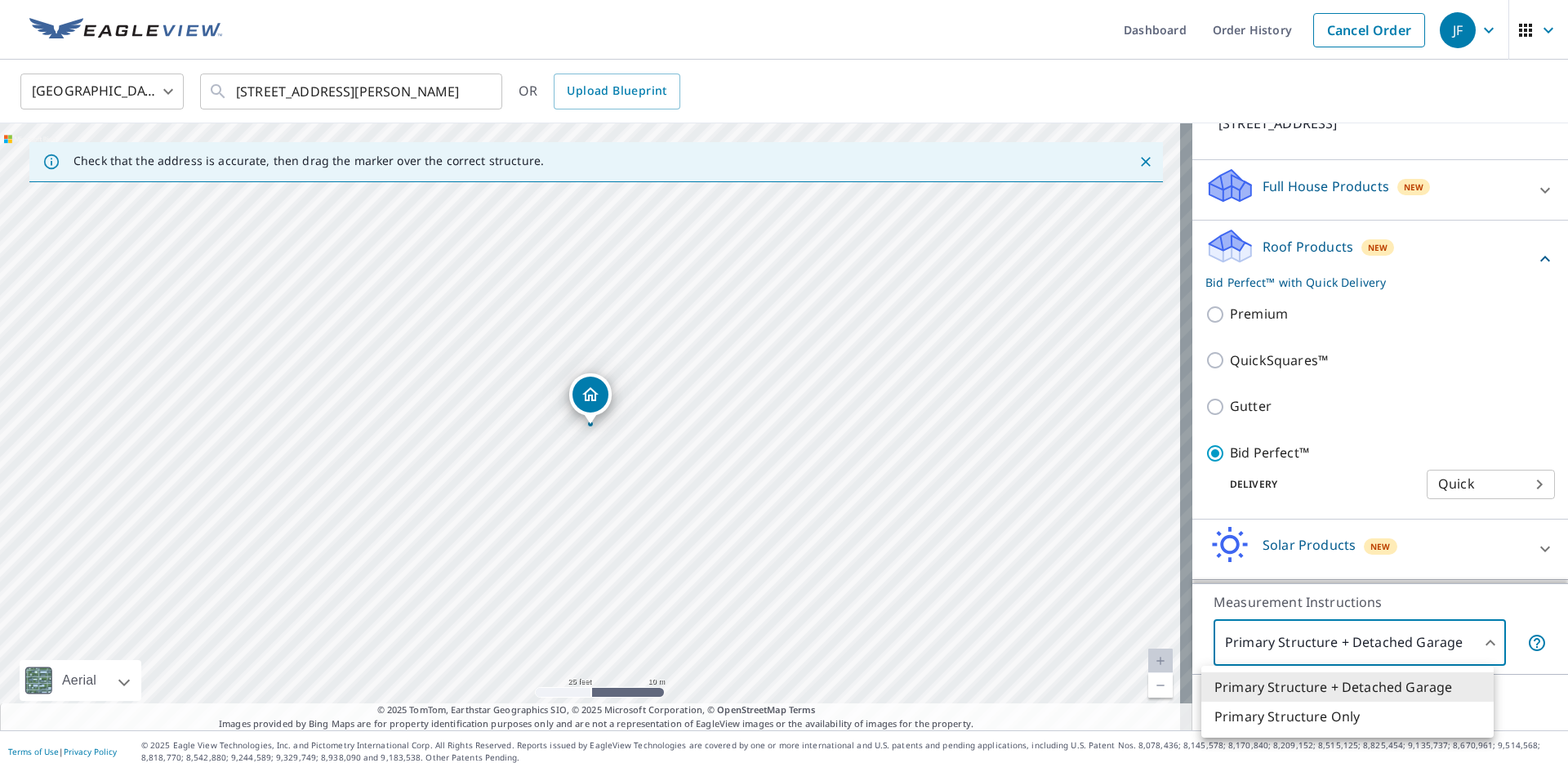
drag, startPoint x: 1325, startPoint y: 647, endPoint x: 1305, endPoint y: 704, distance: 60.4
click at [1325, 651] on body "JF JF Dashboard Order History Cancel Order JF [GEOGRAPHIC_DATA] [GEOGRAPHIC_DAT…" at bounding box center [784, 386] width 1568 height 772
click at [1298, 720] on li "Primary Structure Only" at bounding box center [1347, 716] width 293 height 29
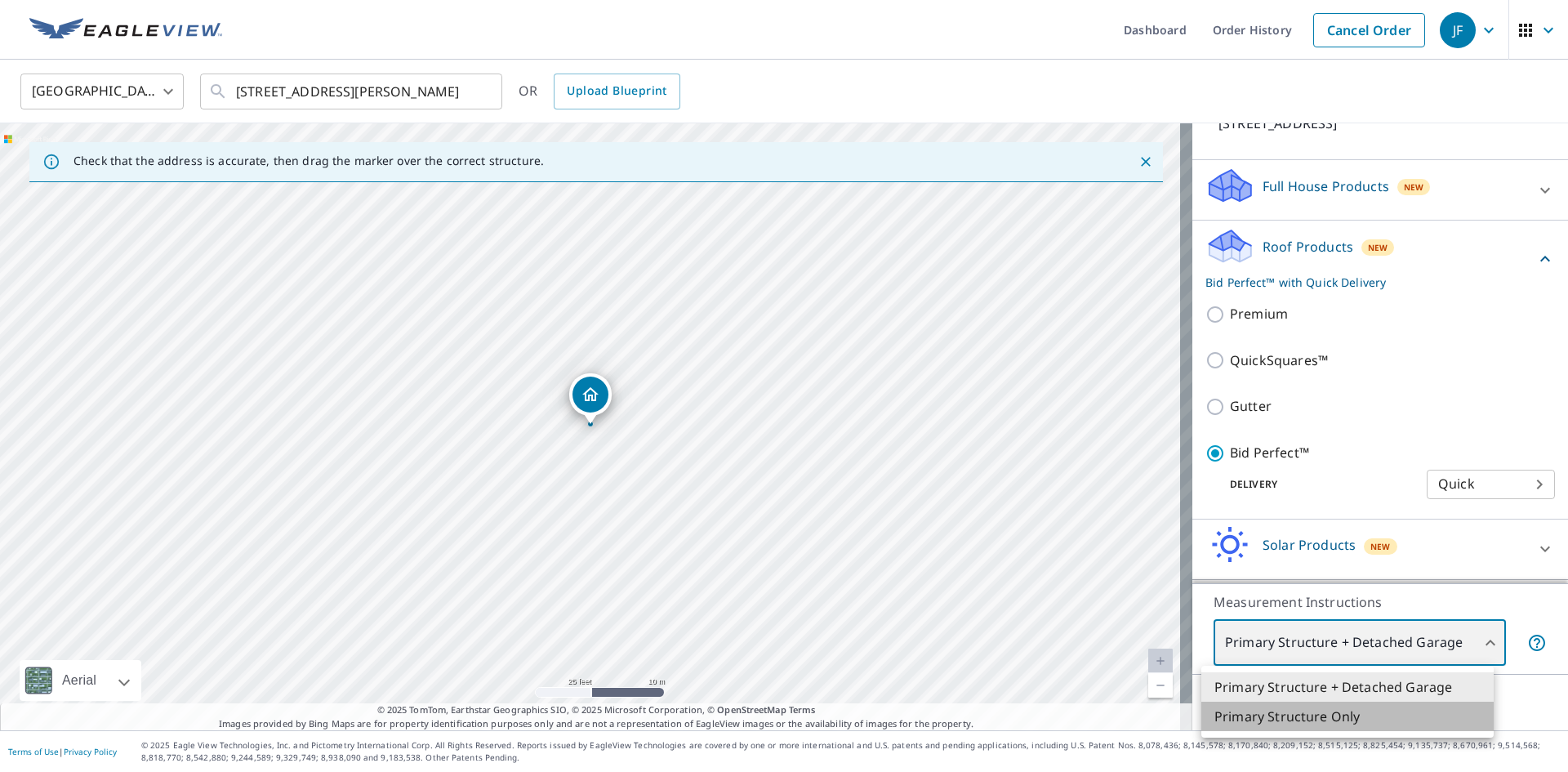
type input "2"
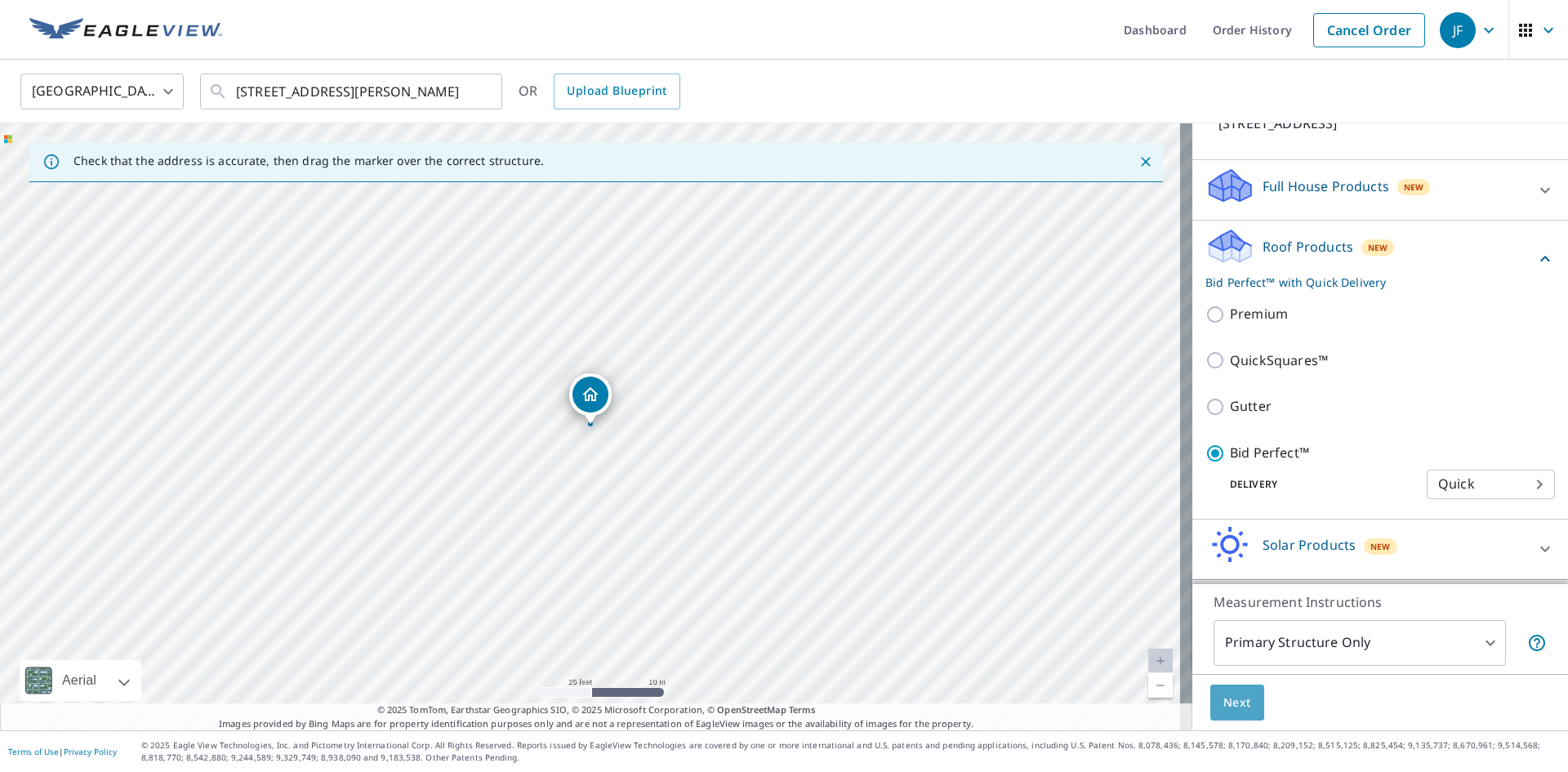
click at [1210, 702] on button "Next" at bounding box center [1237, 703] width 54 height 36
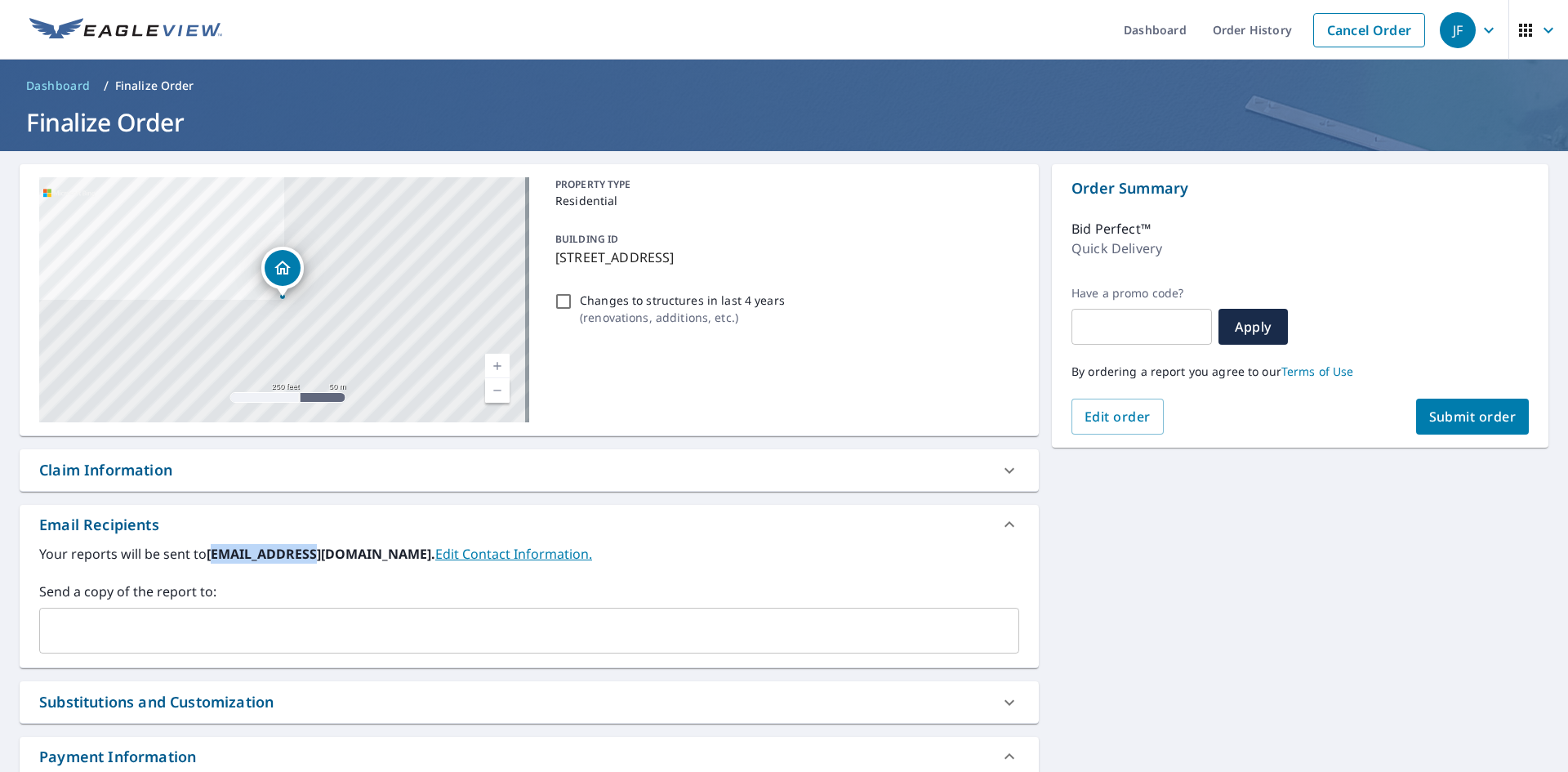
drag, startPoint x: 210, startPoint y: 551, endPoint x: 314, endPoint y: 551, distance: 104.0
click at [314, 551] on b "[EMAIL_ADDRESS][DOMAIN_NAME]." at bounding box center [320, 554] width 229 height 18
click at [267, 547] on b "[EMAIL_ADDRESS][DOMAIN_NAME]." at bounding box center [320, 554] width 229 height 18
drag, startPoint x: 206, startPoint y: 556, endPoint x: 407, endPoint y: 564, distance: 201.2
click at [407, 564] on div "Your reports will be sent to [EMAIL_ADDRESS][DOMAIN_NAME]. Edit Contact Informa…" at bounding box center [529, 599] width 980 height 109
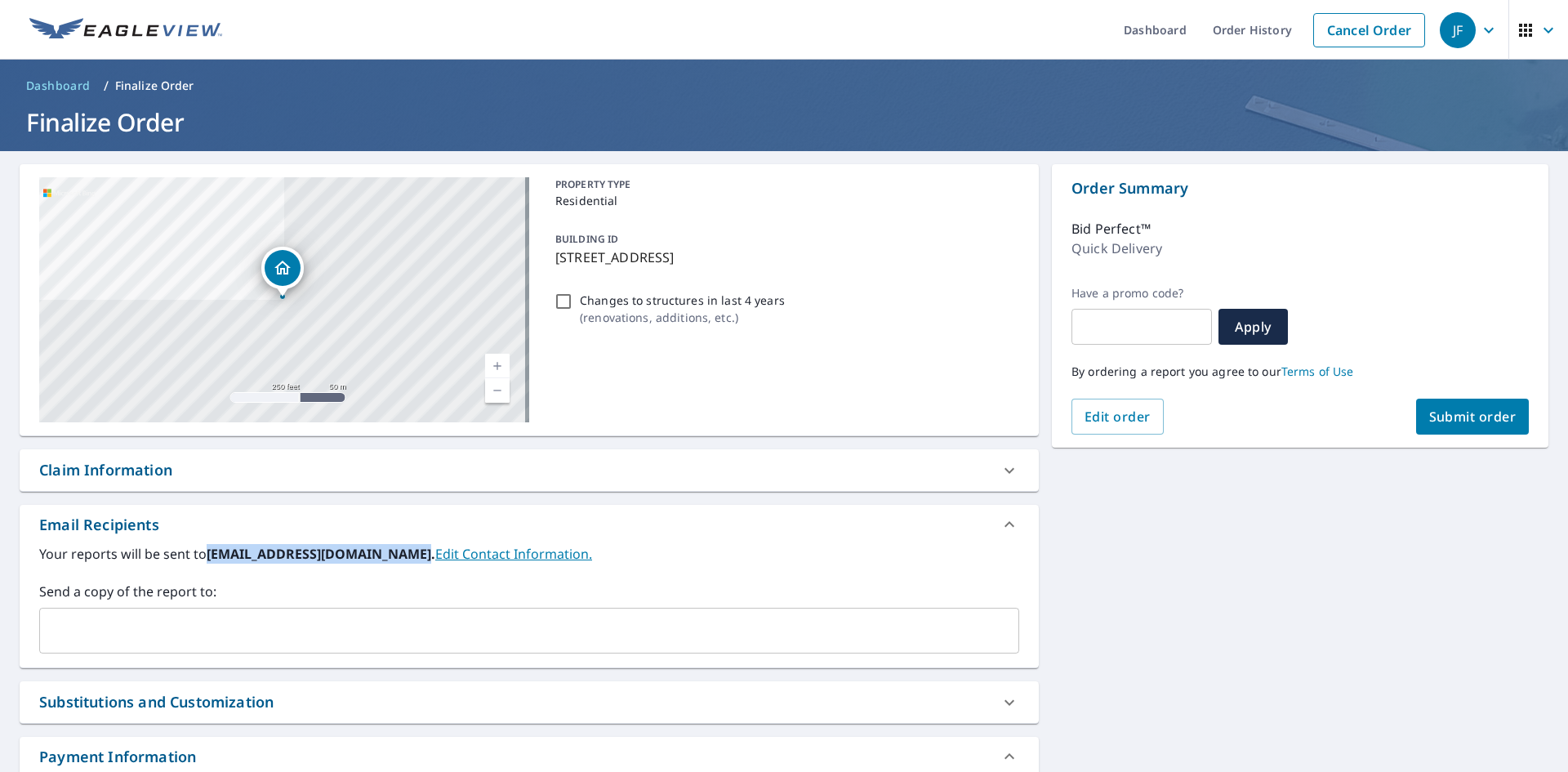
copy b "[EMAIL_ADDRESS][DOMAIN_NAME]"
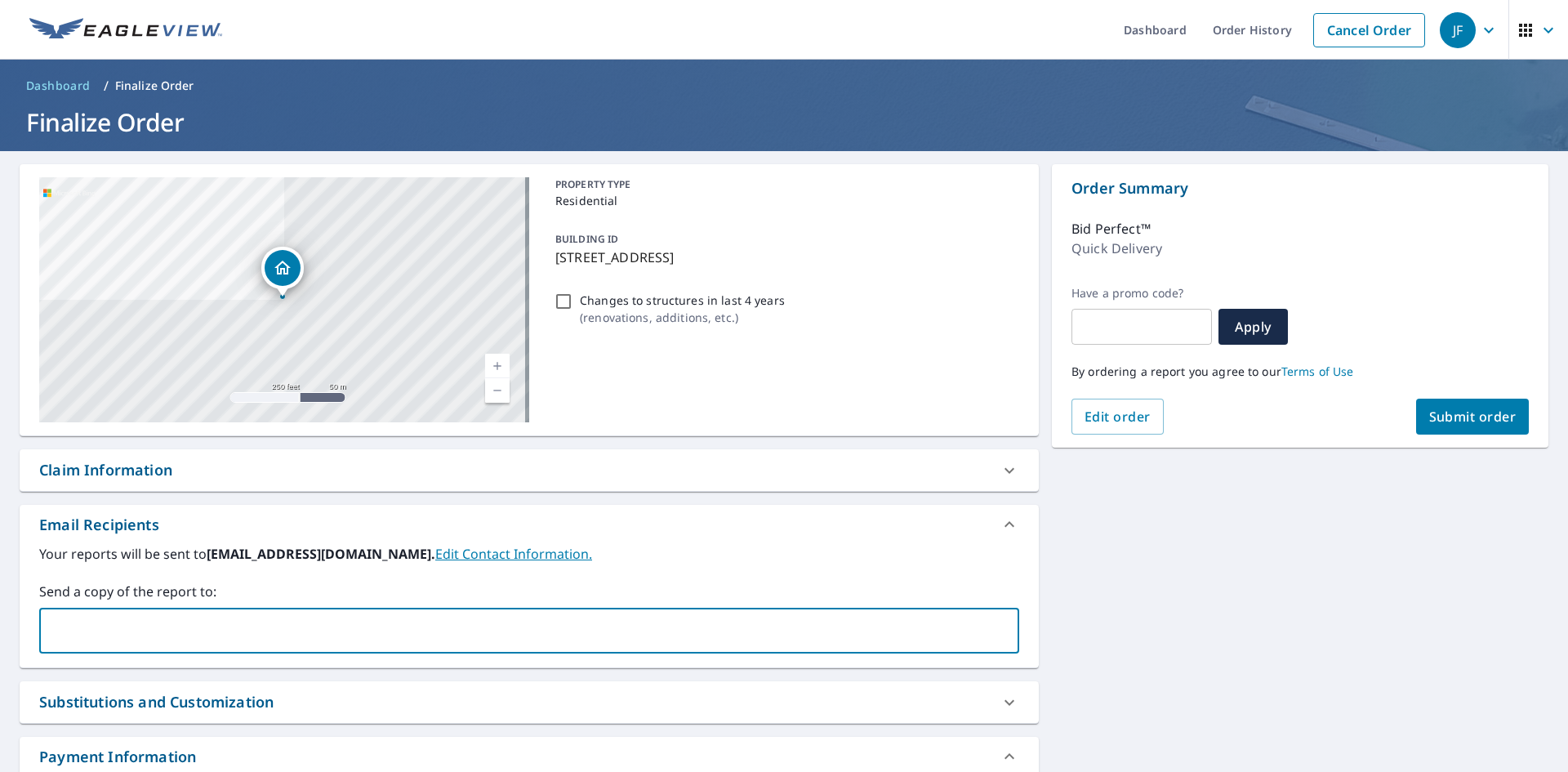
click at [385, 639] on input "text" at bounding box center [517, 630] width 941 height 31
paste input "[EMAIL_ADDRESS][DOMAIN_NAME]"
type input "[EMAIL_ADDRESS][DOMAIN_NAME]"
click at [303, 598] on label "Send a copy of the report to:" at bounding box center [529, 591] width 980 height 20
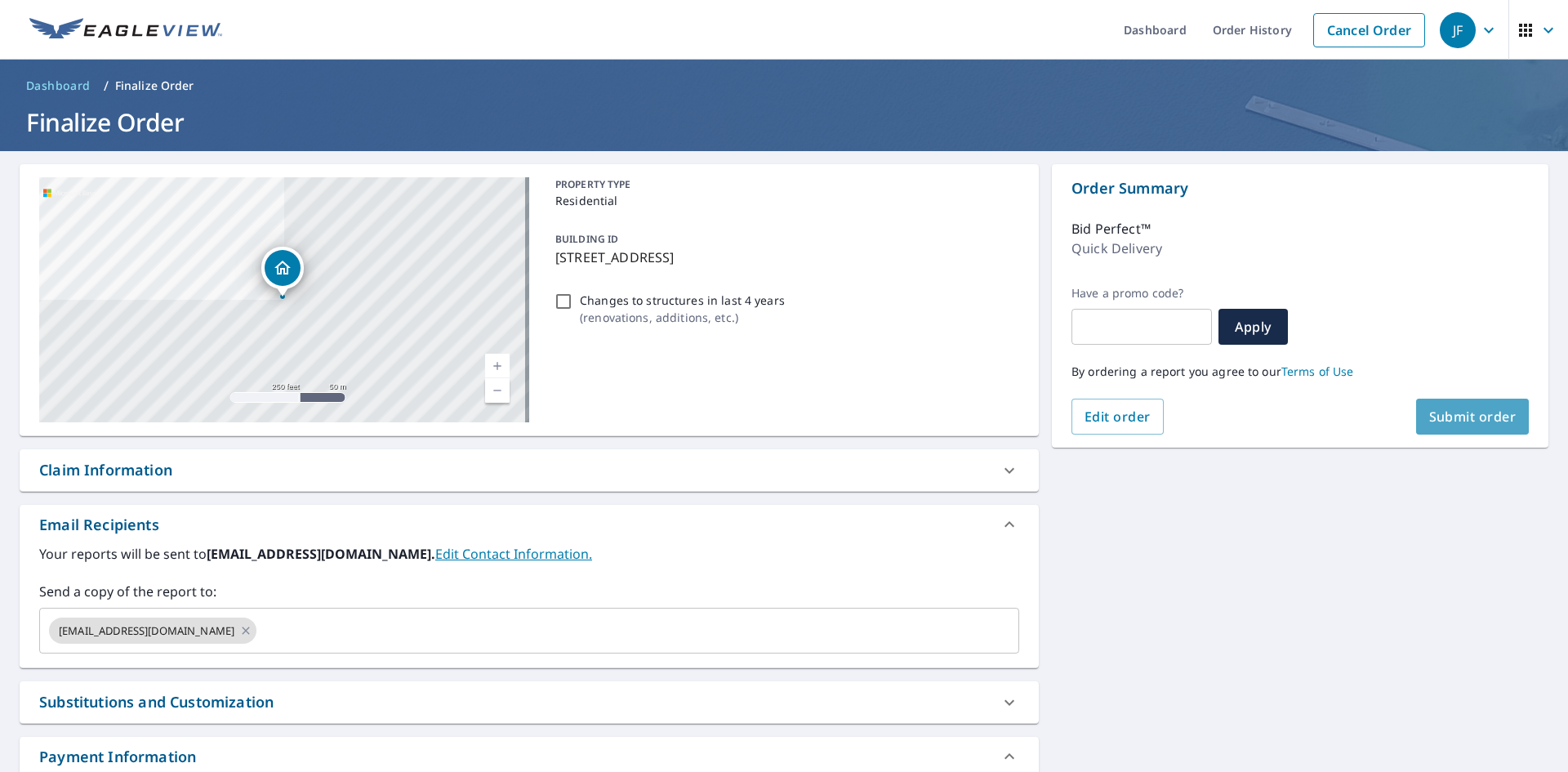
click at [1429, 414] on span "Submit order" at bounding box center [1473, 416] width 87 height 18
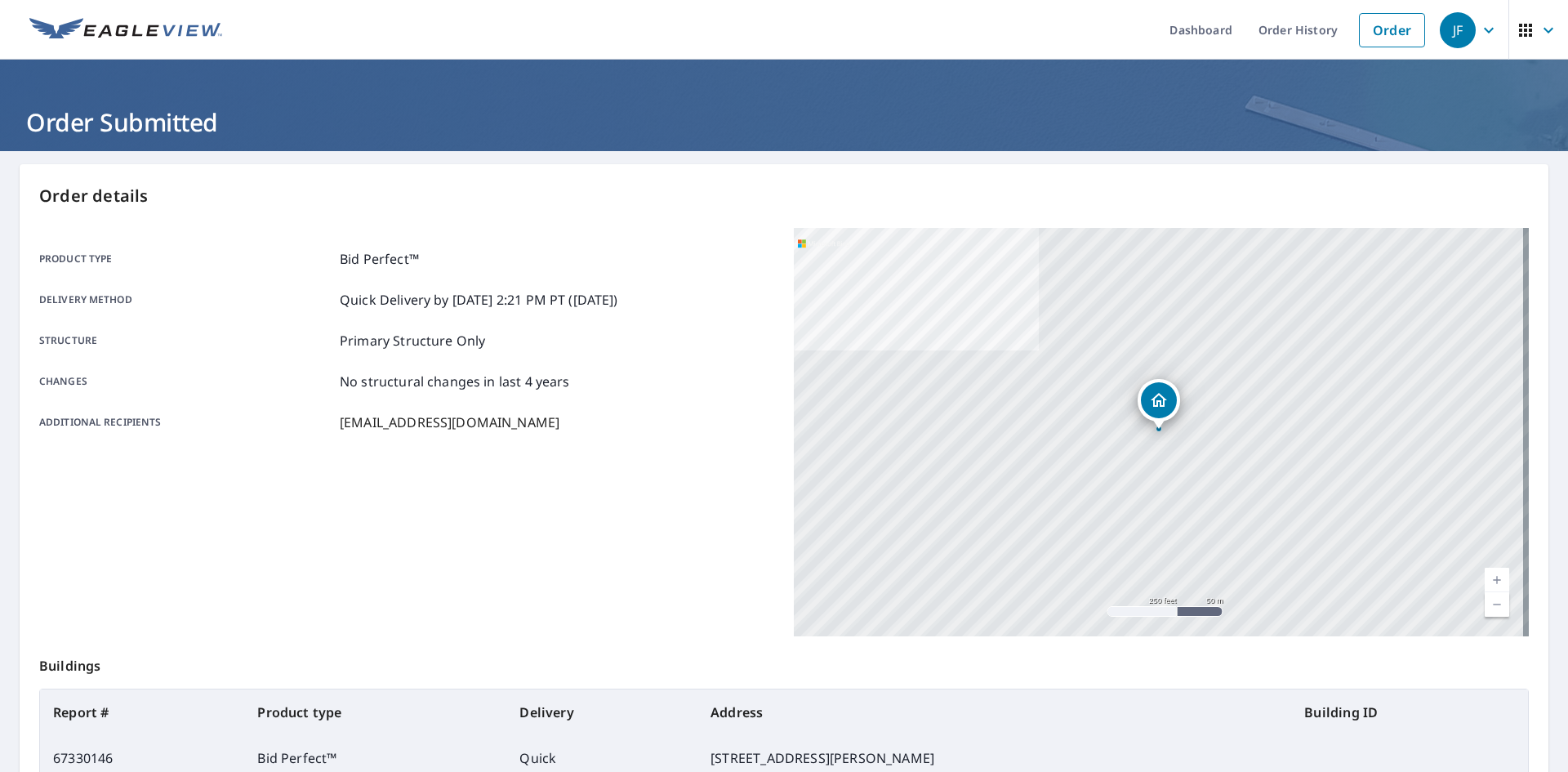
click at [205, 33] on img at bounding box center [125, 30] width 193 height 25
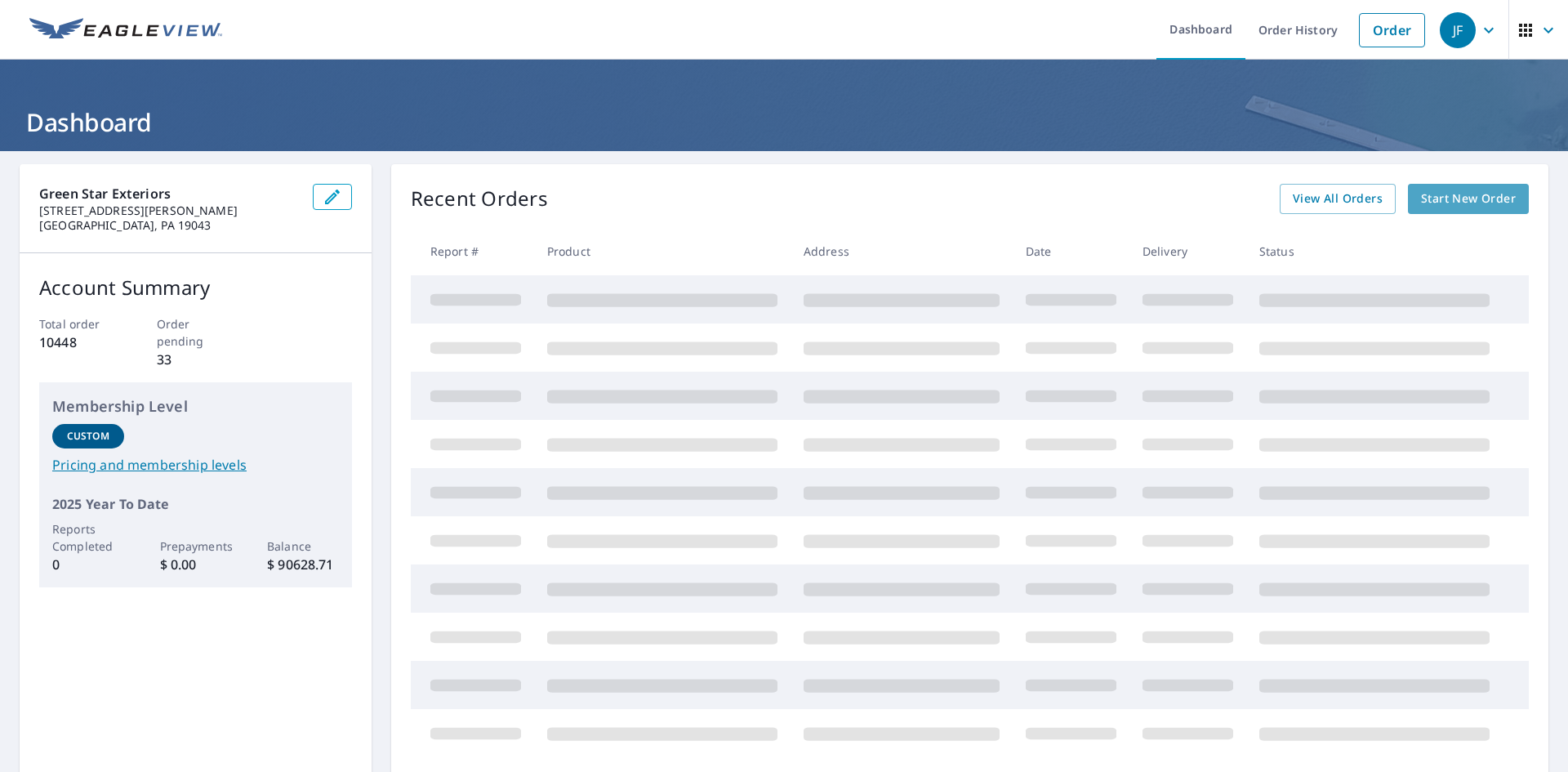
click at [1443, 185] on link "Start New Order" at bounding box center [1468, 199] width 121 height 30
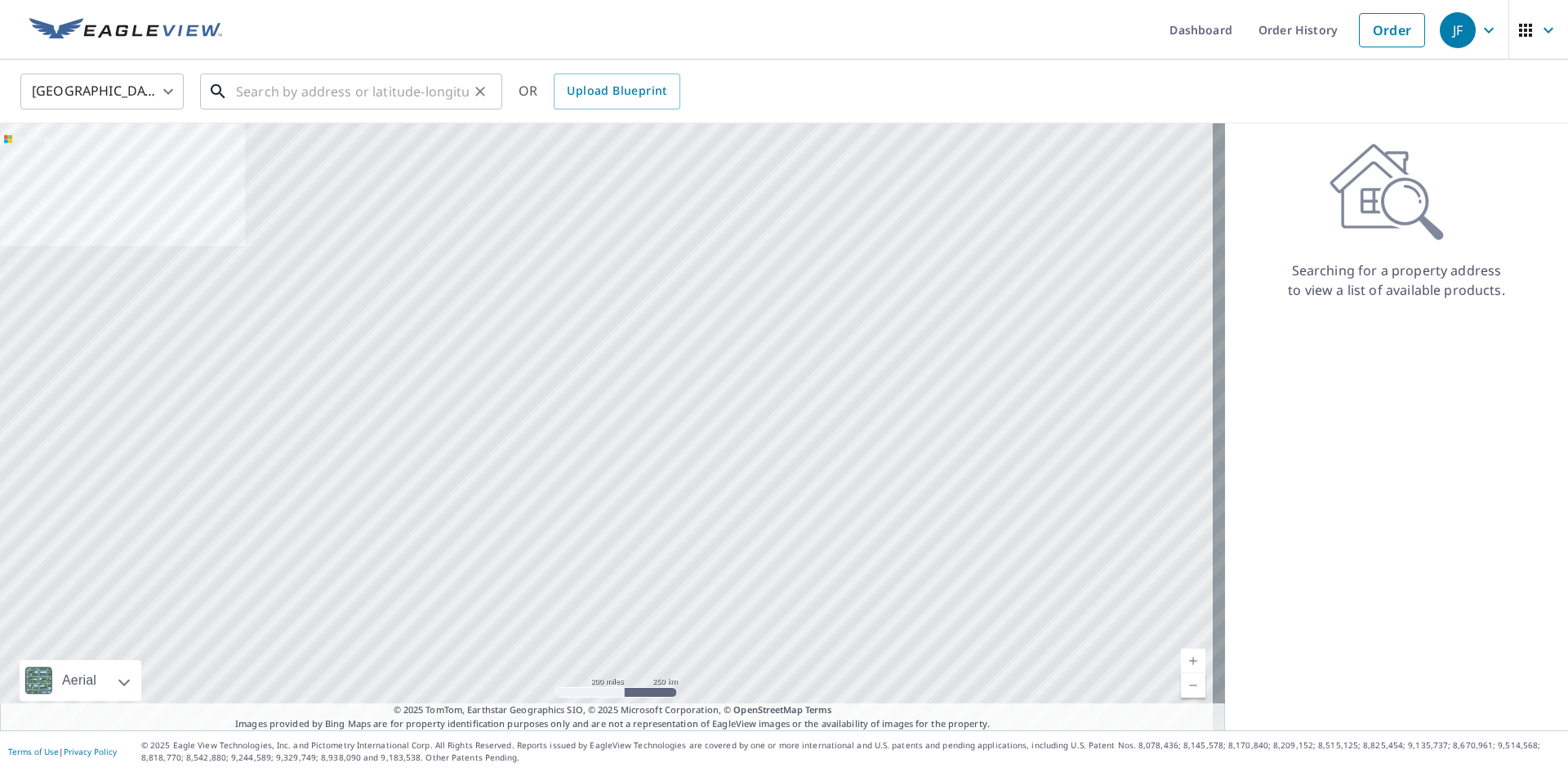
click at [346, 98] on input "text" at bounding box center [352, 91] width 233 height 45
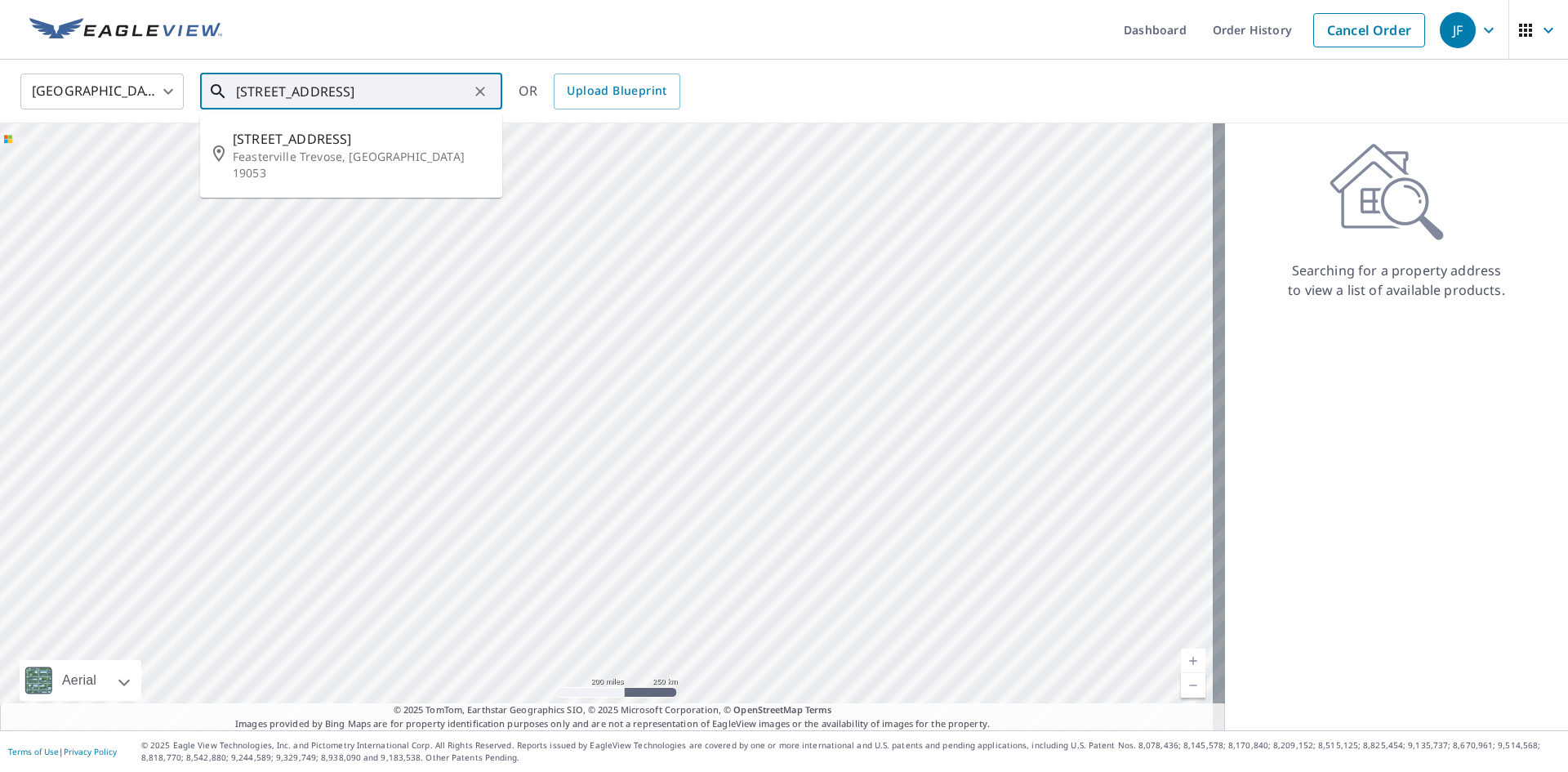
type input "[STREET_ADDRESS]"
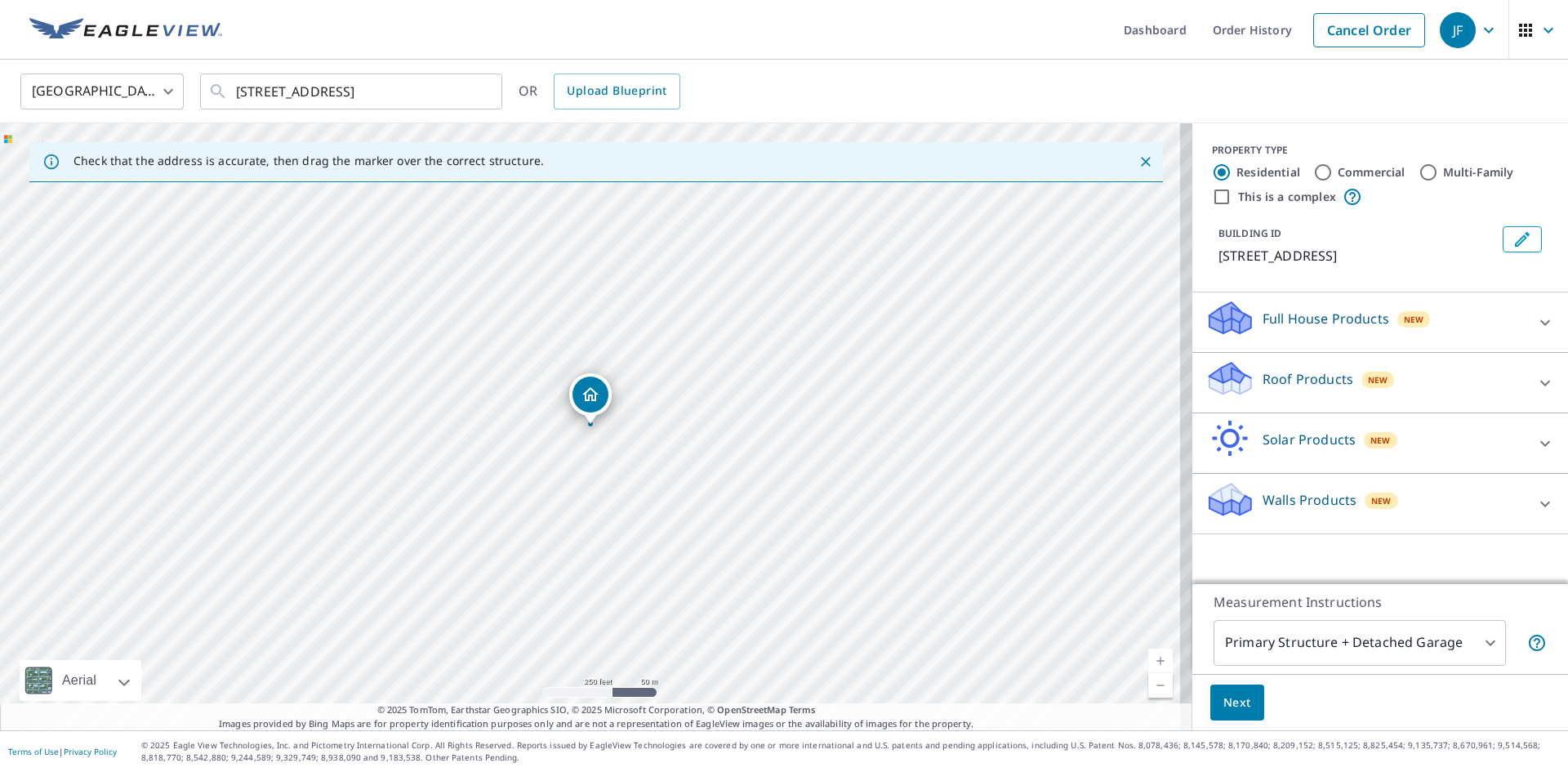
click at [1153, 661] on link "Current Level 17, Zoom In" at bounding box center [1161, 661] width 25 height 25
click at [1153, 661] on link "Current Level 17.61902433679479, Zoom In" at bounding box center [1161, 661] width 25 height 25
click at [1153, 661] on link "Current Level 18.614125594348156, Zoom In Disabled" at bounding box center [1161, 661] width 25 height 25
click at [1153, 661] on link "Current Level 20, Zoom In Disabled" at bounding box center [1161, 661] width 25 height 25
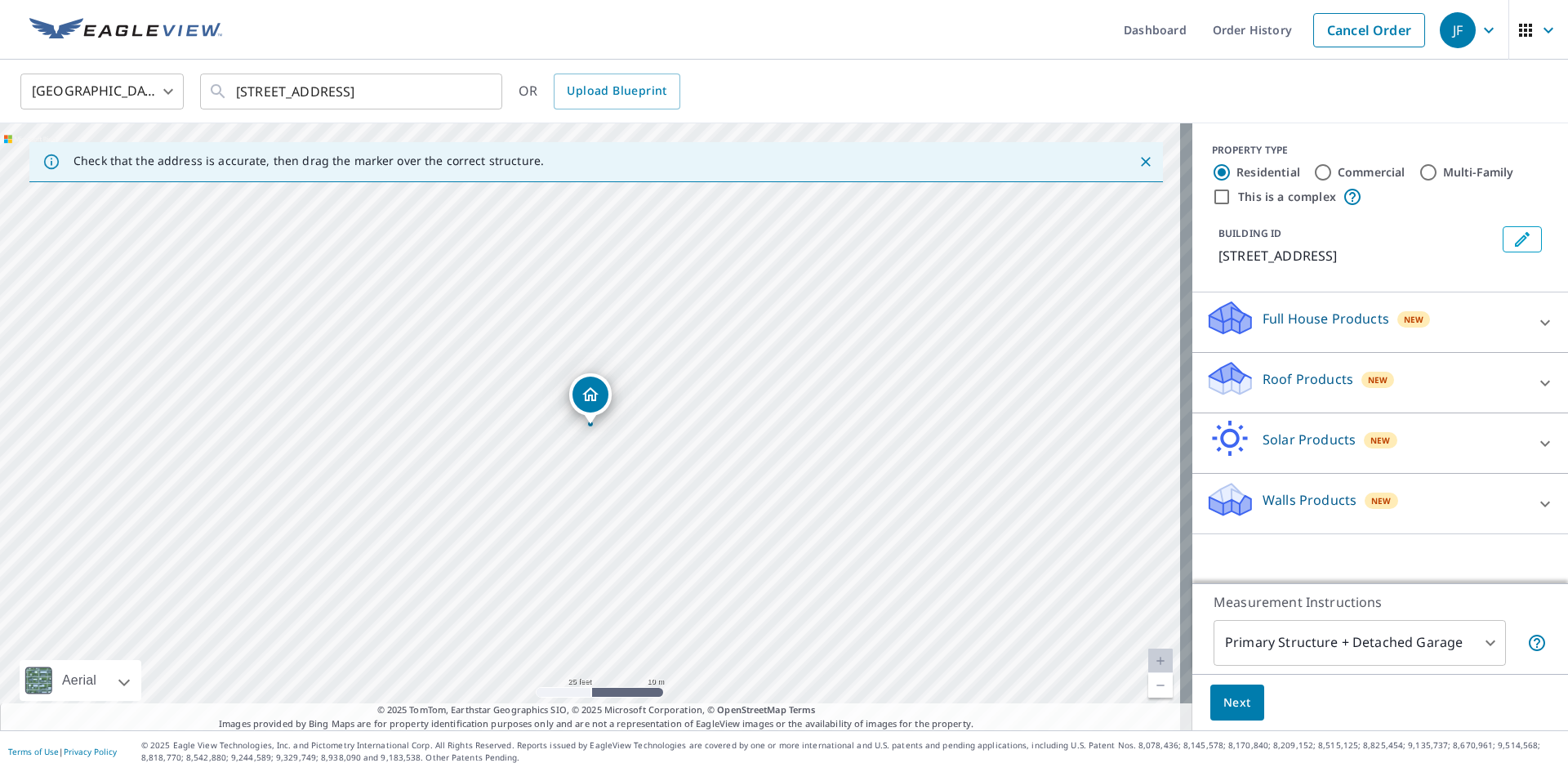
click at [1273, 388] on p "Roof Products" at bounding box center [1308, 379] width 91 height 20
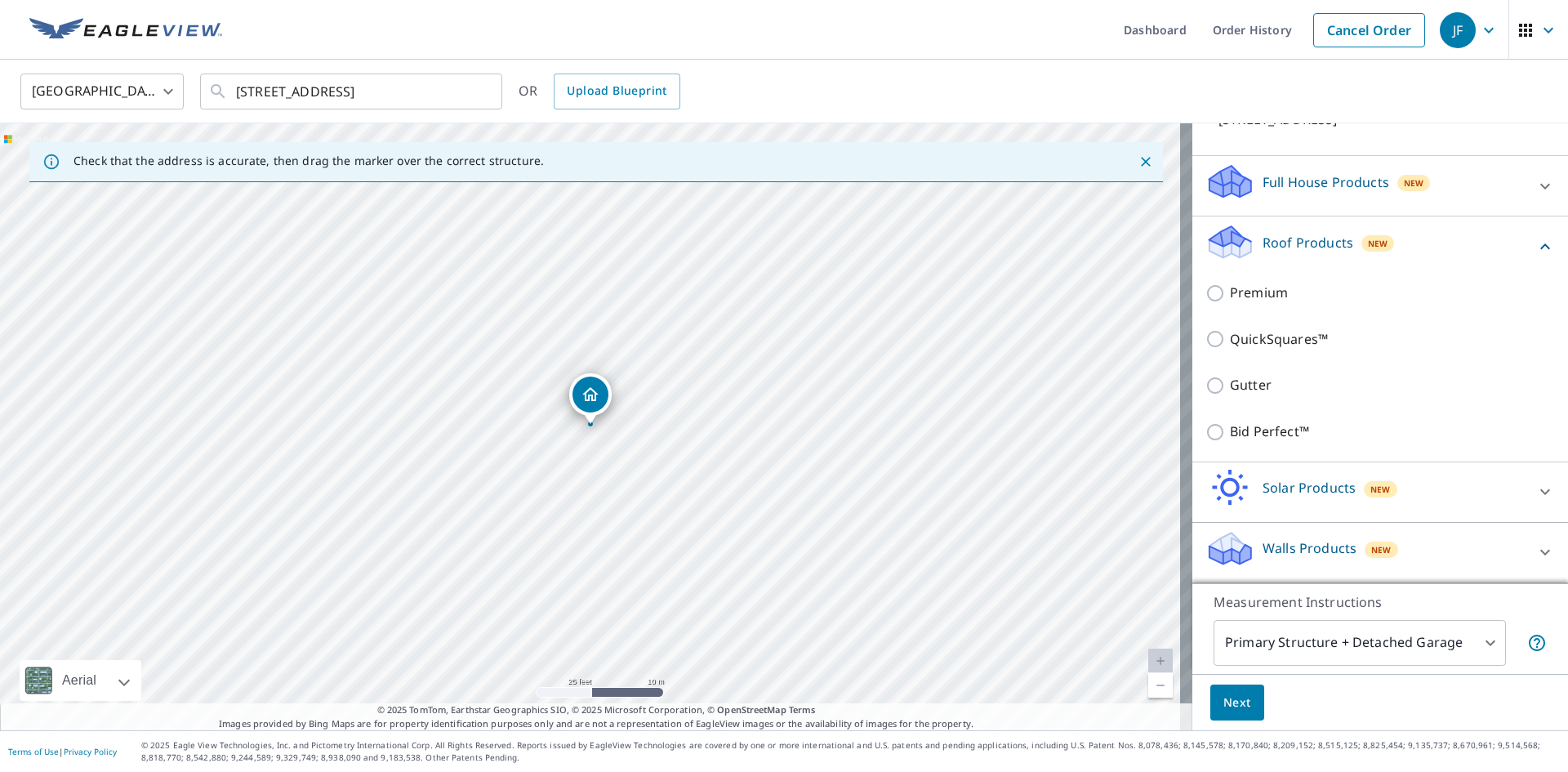
scroll to position [156, 0]
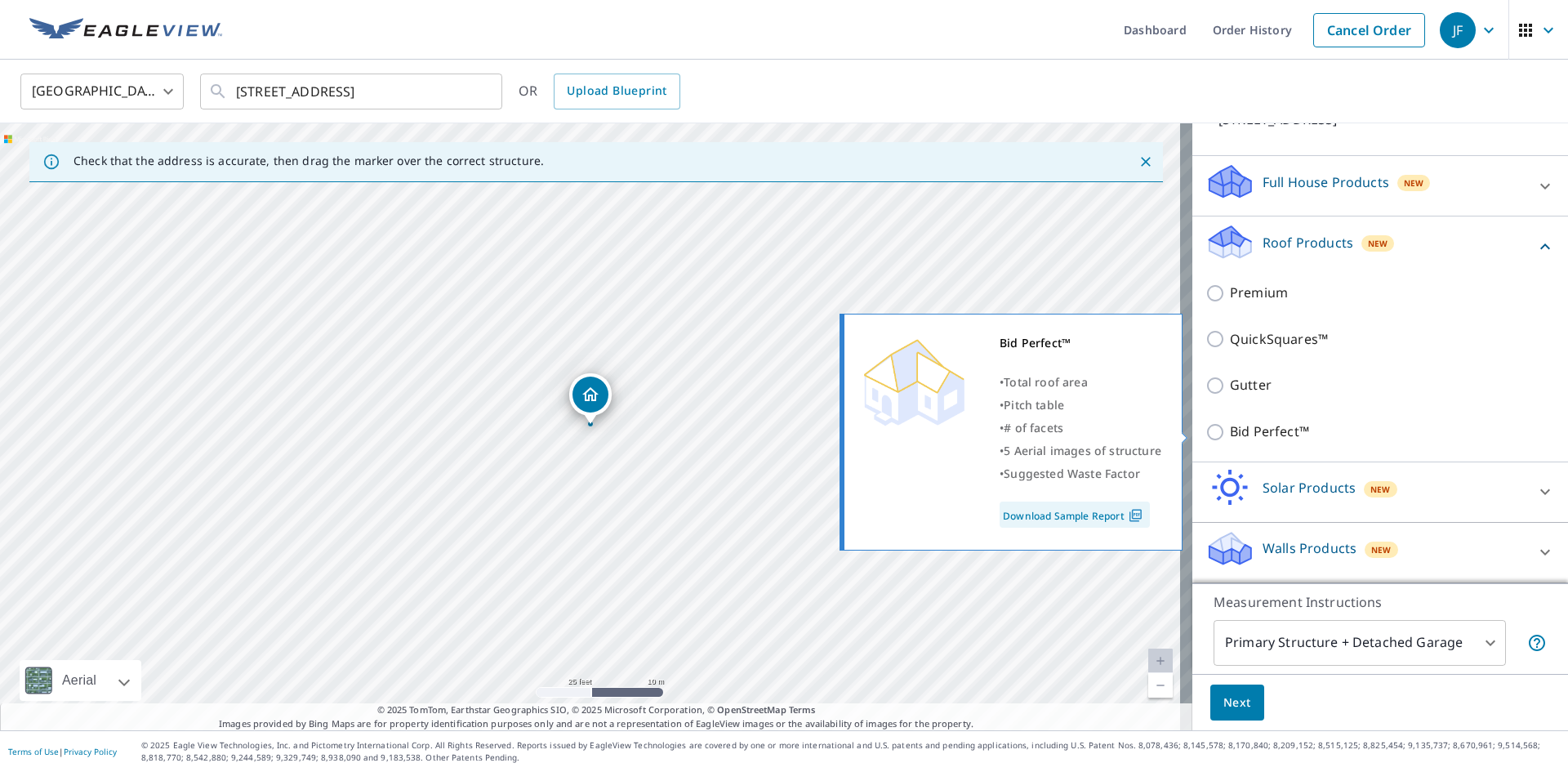
click at [1258, 428] on p "Bid Perfect™" at bounding box center [1269, 431] width 79 height 20
click at [1230, 428] on input "Bid Perfect™" at bounding box center [1218, 432] width 25 height 20
checkbox input "true"
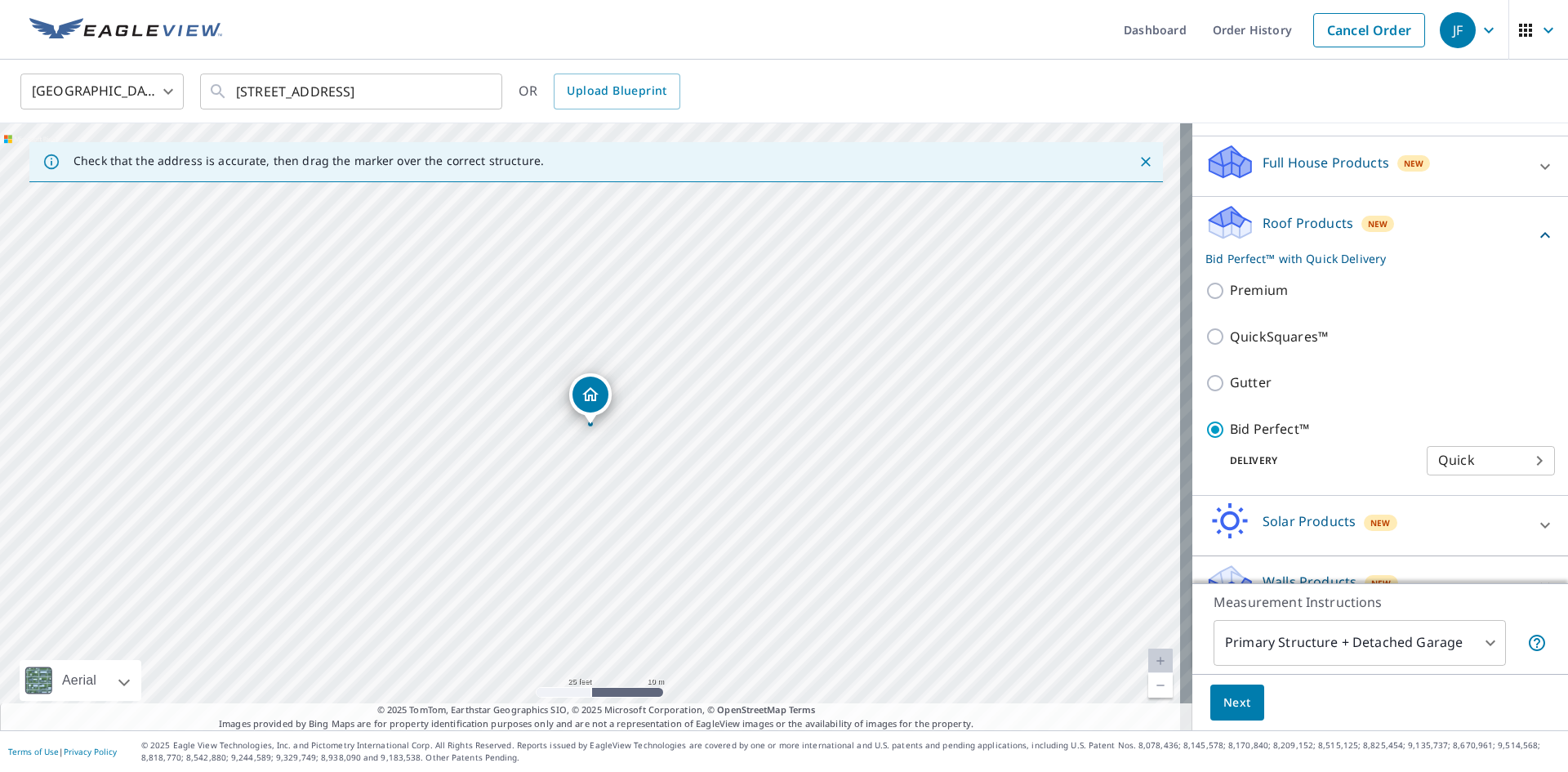
click at [1293, 648] on body "JF JF Dashboard Order History Cancel Order JF [GEOGRAPHIC_DATA] [GEOGRAPHIC_DAT…" at bounding box center [784, 386] width 1568 height 772
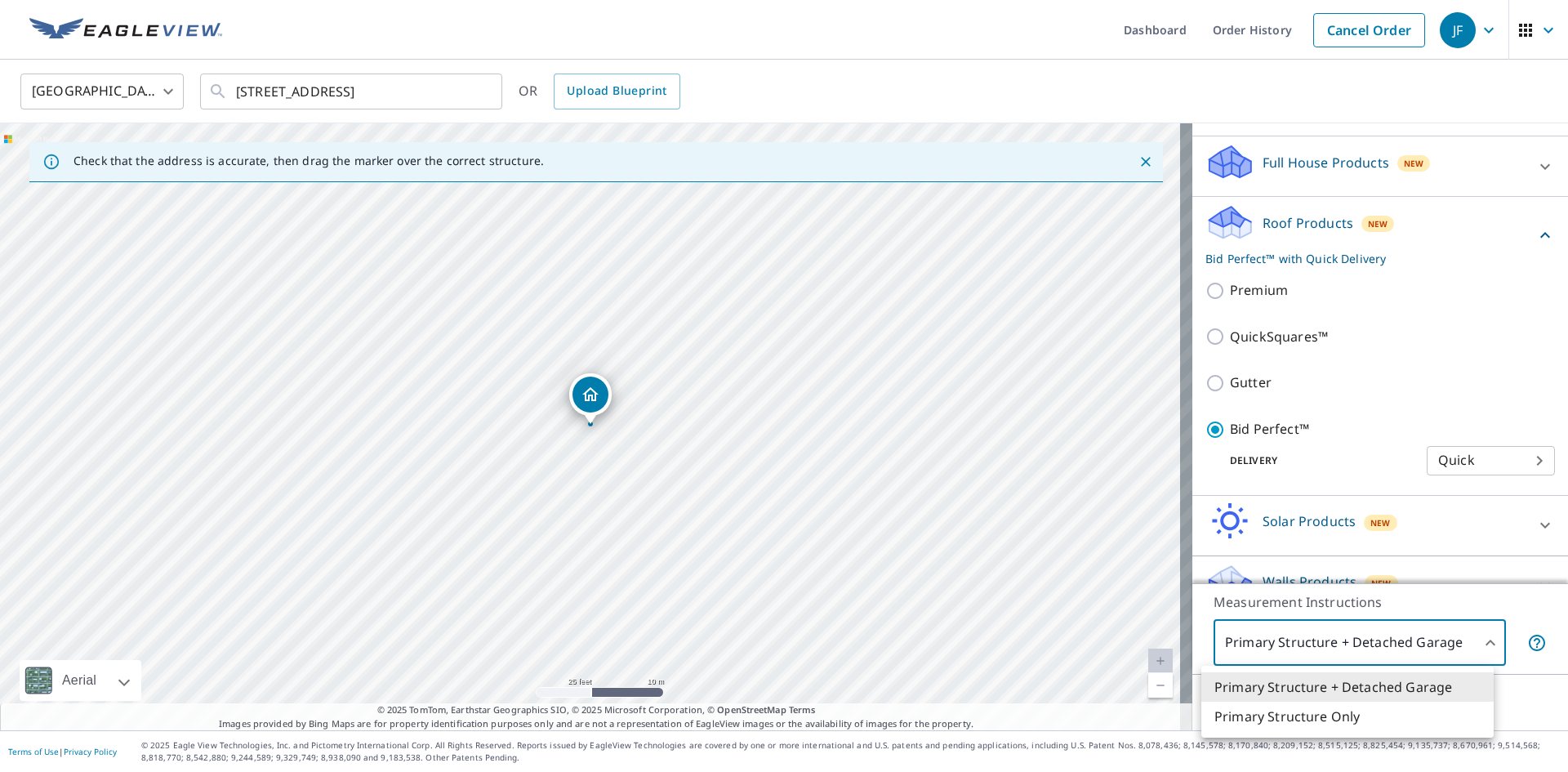
click at [1295, 712] on li "Primary Structure Only" at bounding box center [1347, 716] width 293 height 29
type input "2"
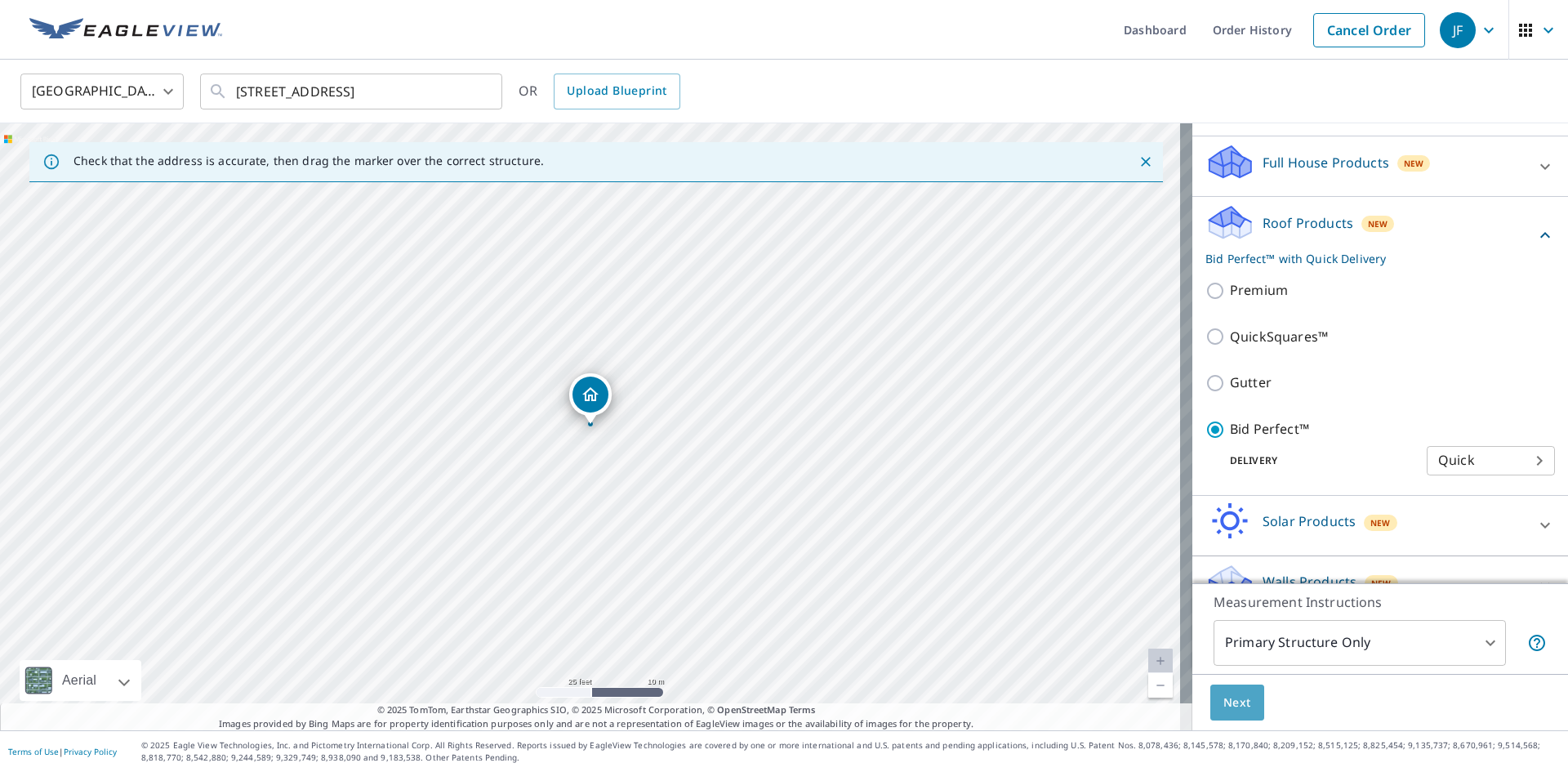
click at [1226, 698] on span "Next" at bounding box center [1237, 703] width 28 height 20
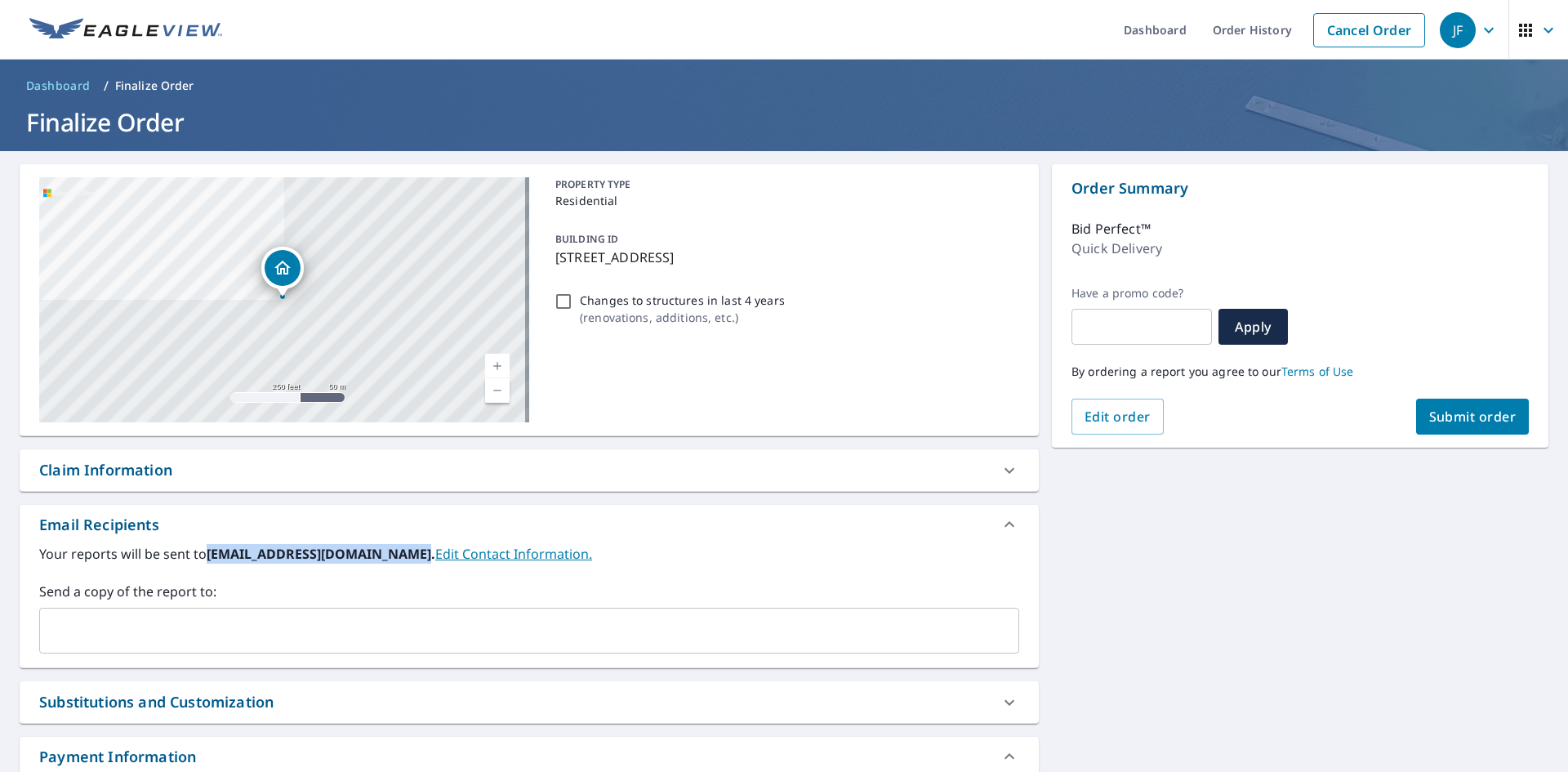
drag, startPoint x: 205, startPoint y: 557, endPoint x: 408, endPoint y: 563, distance: 203.1
click at [408, 563] on label "Your reports will be sent to [EMAIL_ADDRESS][DOMAIN_NAME]. Edit Contact Informa…" at bounding box center [529, 554] width 980 height 20
copy label "[EMAIL_ADDRESS][DOMAIN_NAME]"
click at [365, 617] on input "text" at bounding box center [517, 630] width 941 height 31
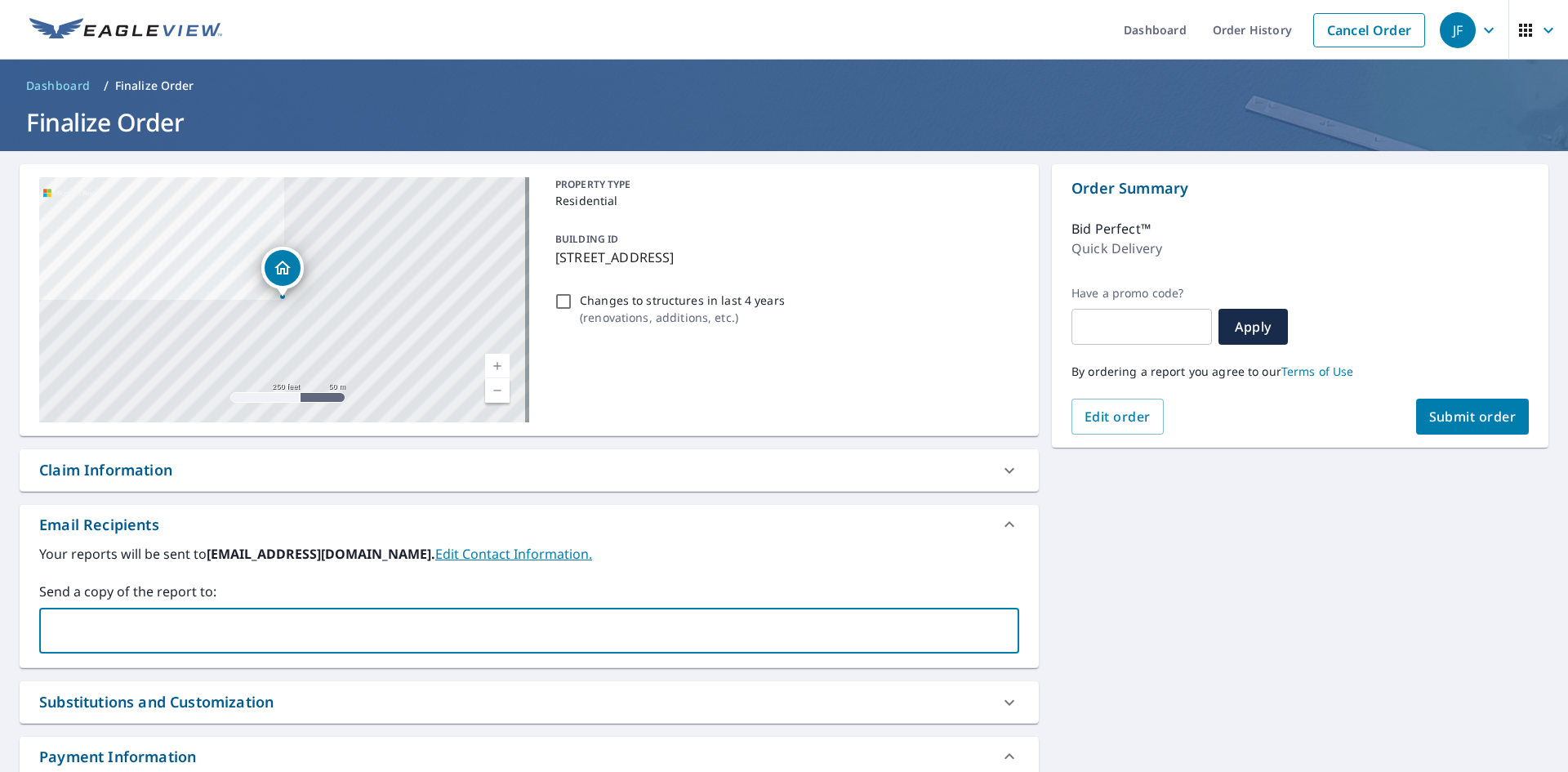
paste input "[EMAIL_ADDRESS][DOMAIN_NAME]"
click at [52, 625] on input "[EMAIL_ADDRESS][DOMAIN_NAME]" at bounding box center [517, 630] width 941 height 31
click at [55, 631] on input "[EMAIL_ADDRESS][DOMAIN_NAME]" at bounding box center [517, 630] width 941 height 31
type input "[EMAIL_ADDRESS][DOMAIN_NAME]"
click at [362, 595] on label "Send a copy of the report to:" at bounding box center [529, 591] width 980 height 20
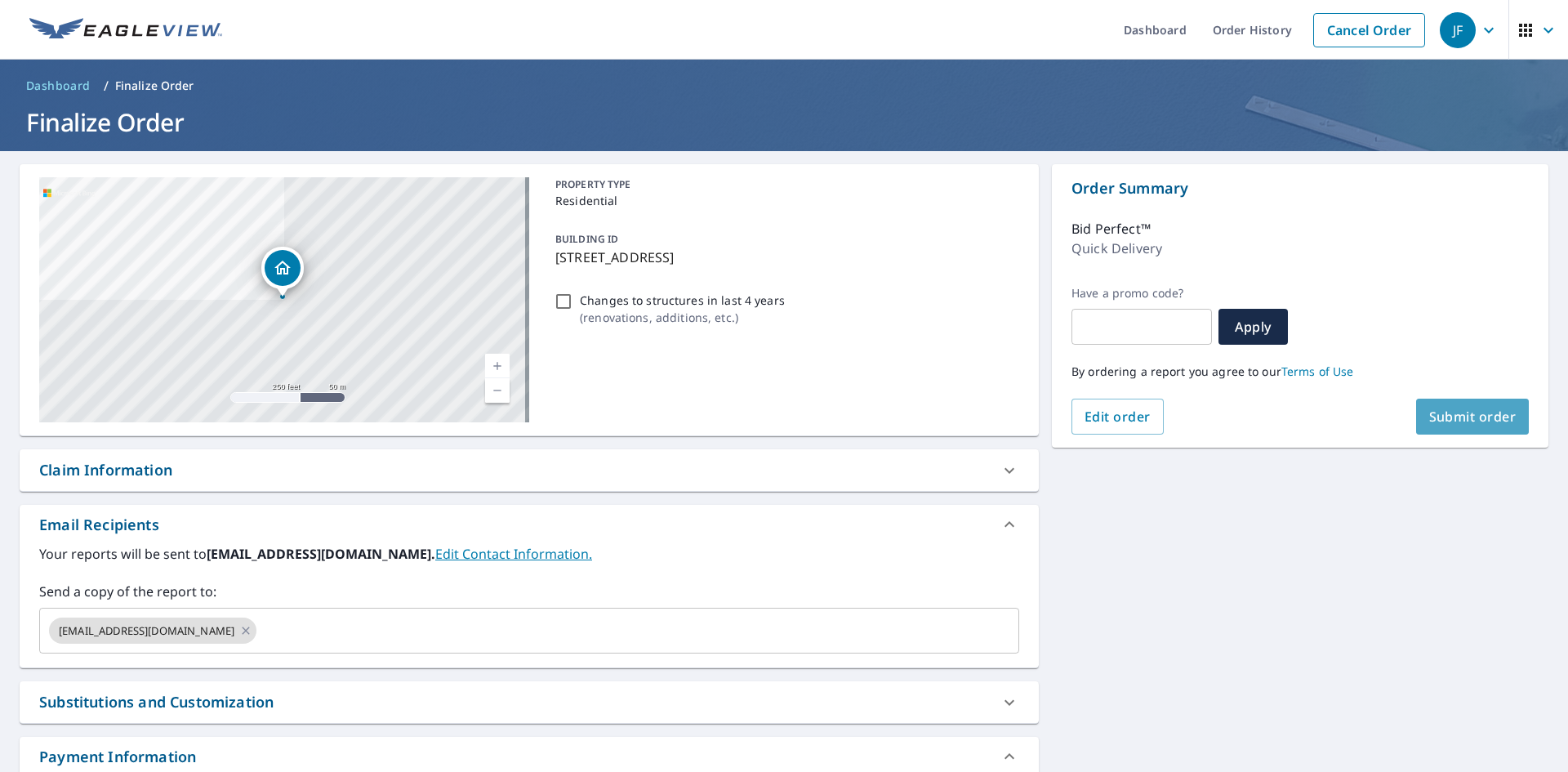
click at [1451, 407] on span "Submit order" at bounding box center [1473, 416] width 87 height 18
